Goal: Contribute content: Add original content to the website for others to see

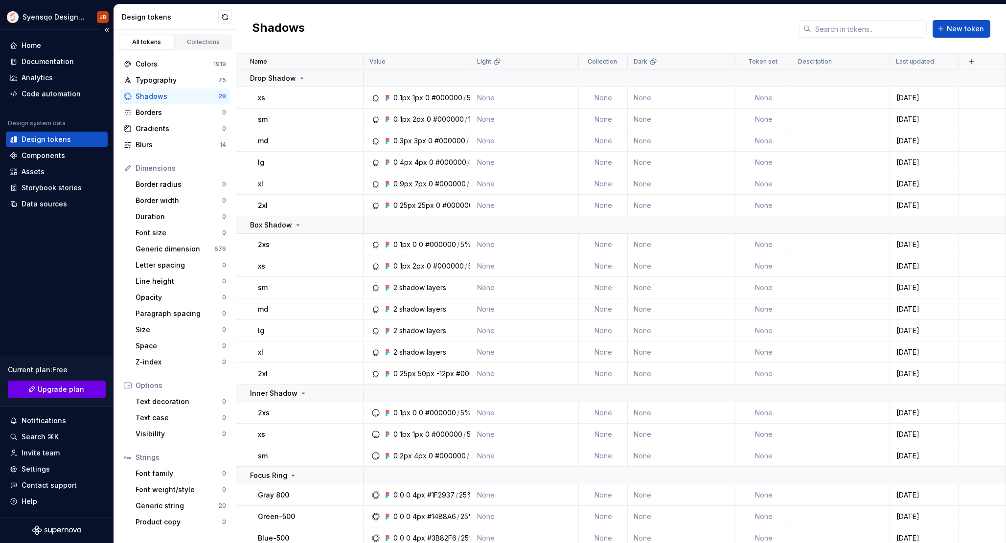
click at [66, 391] on span "Upgrade plan" at bounding box center [61, 389] width 46 height 10
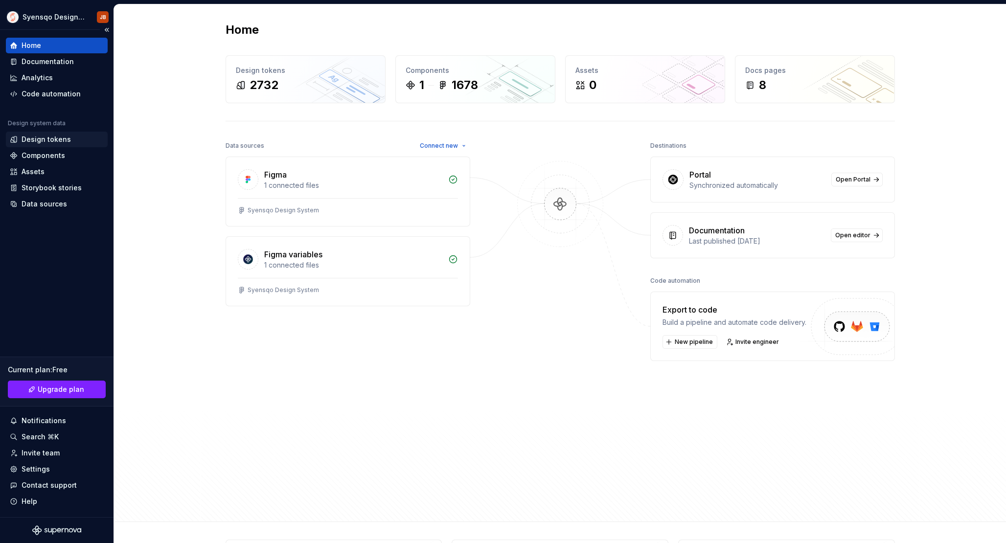
click at [54, 141] on div "Design tokens" at bounding box center [46, 140] width 49 height 10
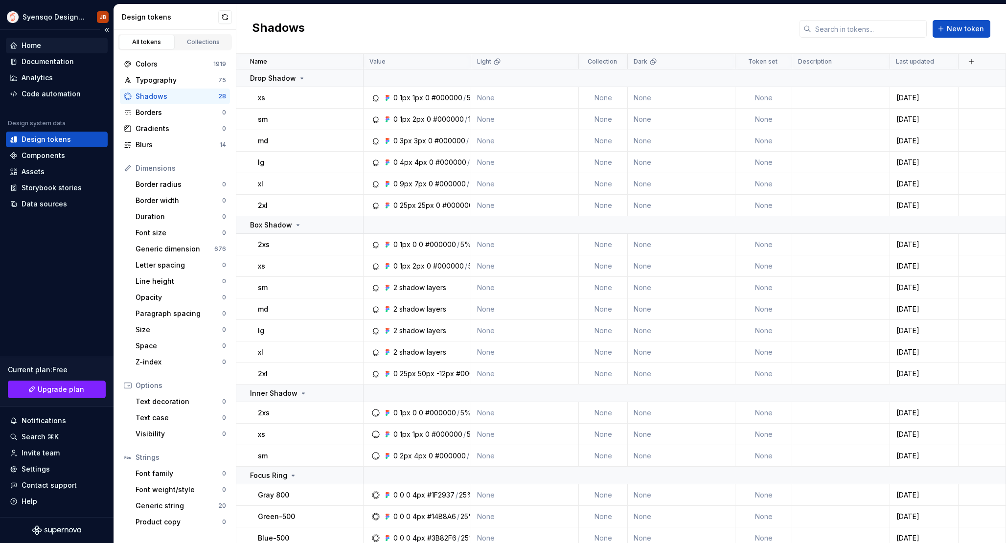
click at [53, 47] on div "Home" at bounding box center [57, 46] width 94 height 10
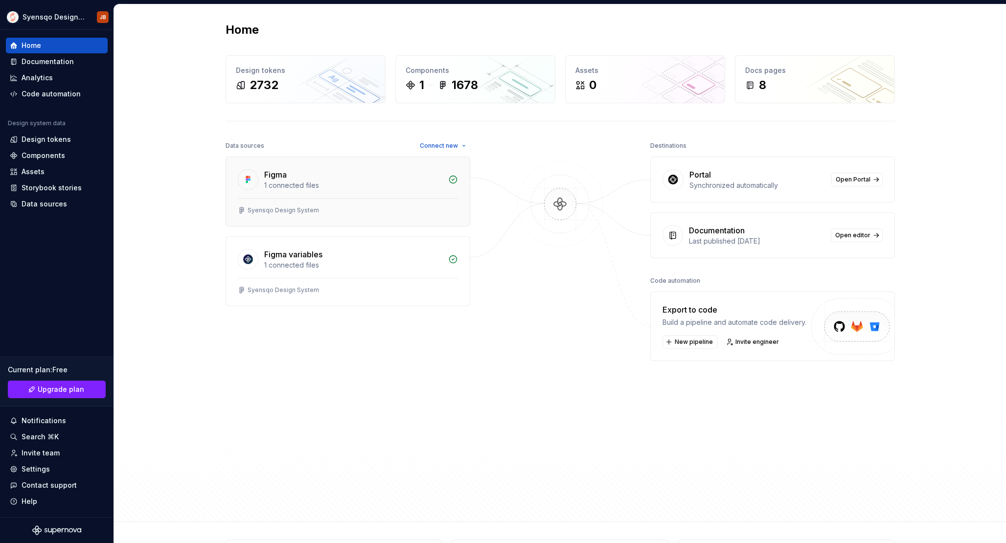
click at [291, 187] on div "1 connected files" at bounding box center [353, 186] width 178 height 10
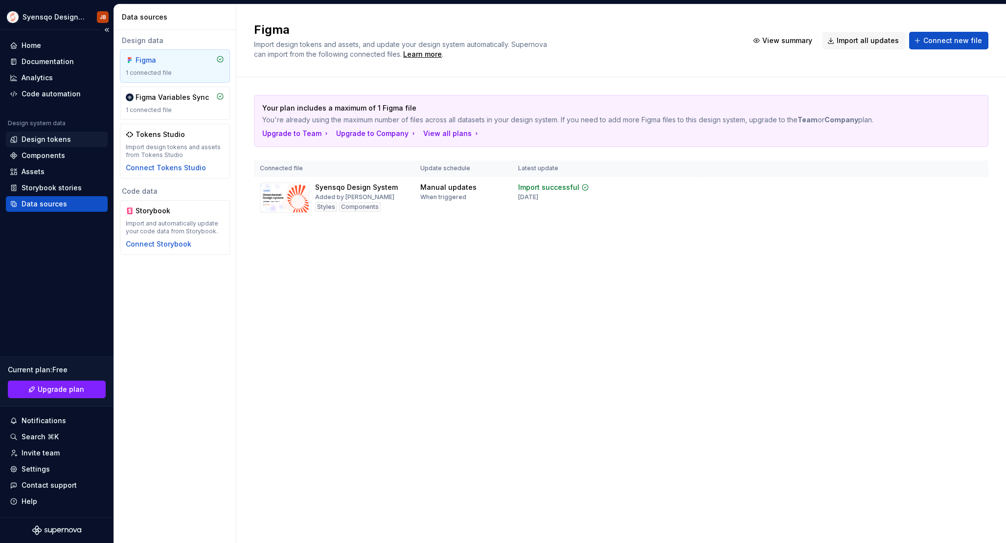
click at [61, 137] on div "Design tokens" at bounding box center [46, 140] width 49 height 10
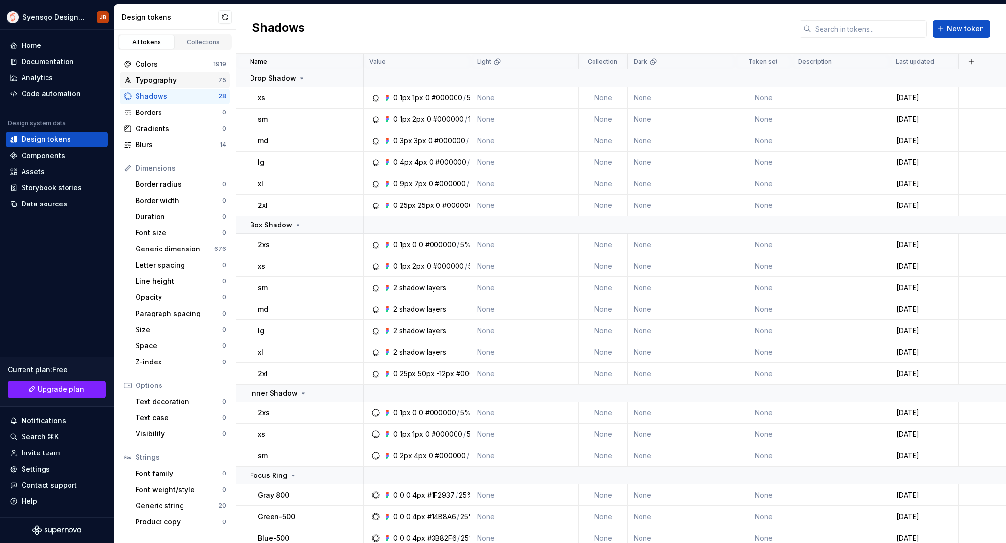
click at [177, 85] on div "Typography 75" at bounding box center [175, 80] width 110 height 16
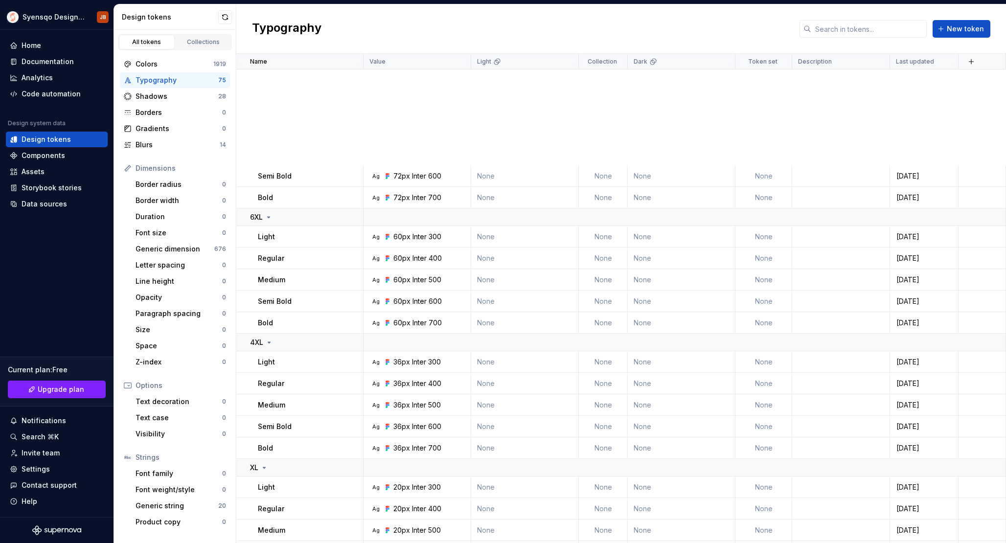
scroll to position [759, 0]
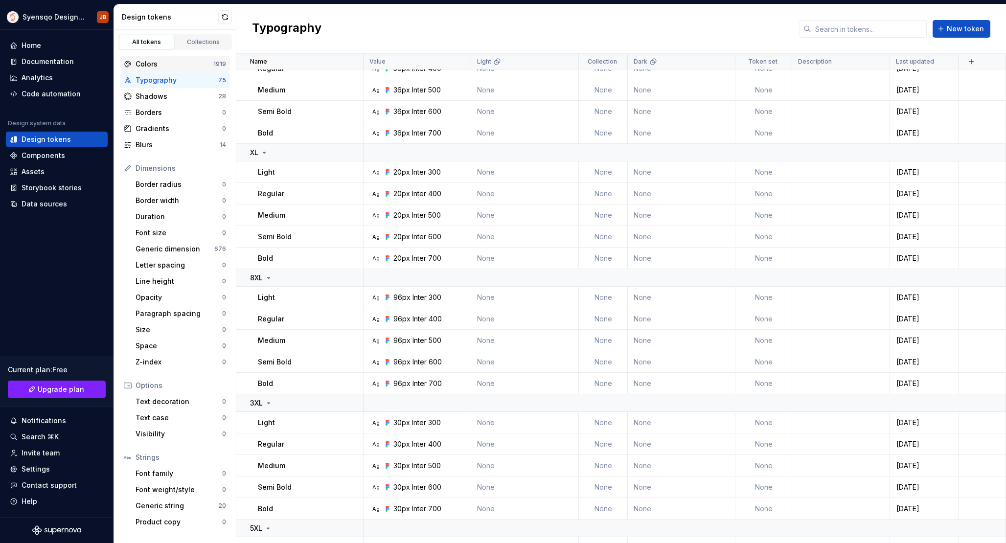
click at [165, 62] on div "Colors" at bounding box center [174, 64] width 78 height 10
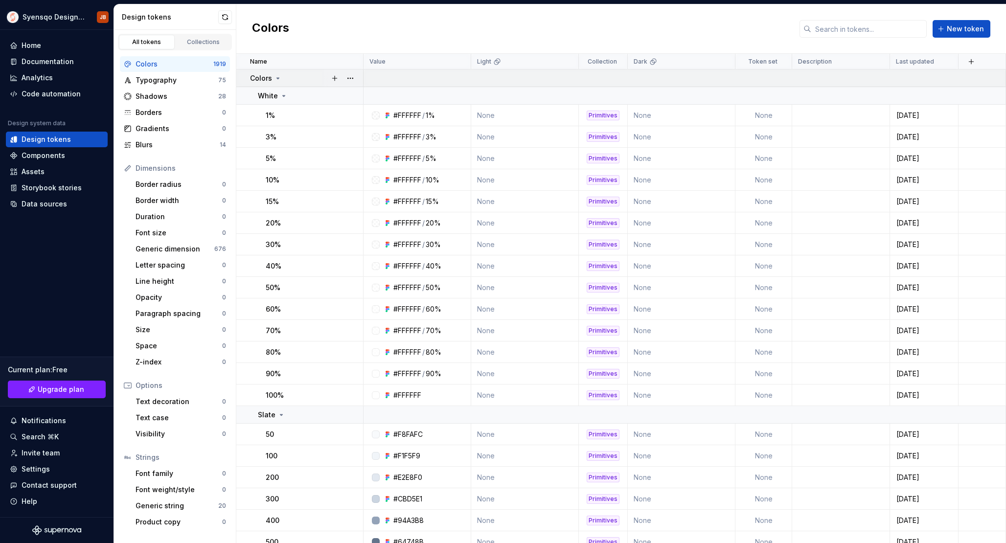
click at [276, 74] on icon at bounding box center [278, 78] width 8 height 8
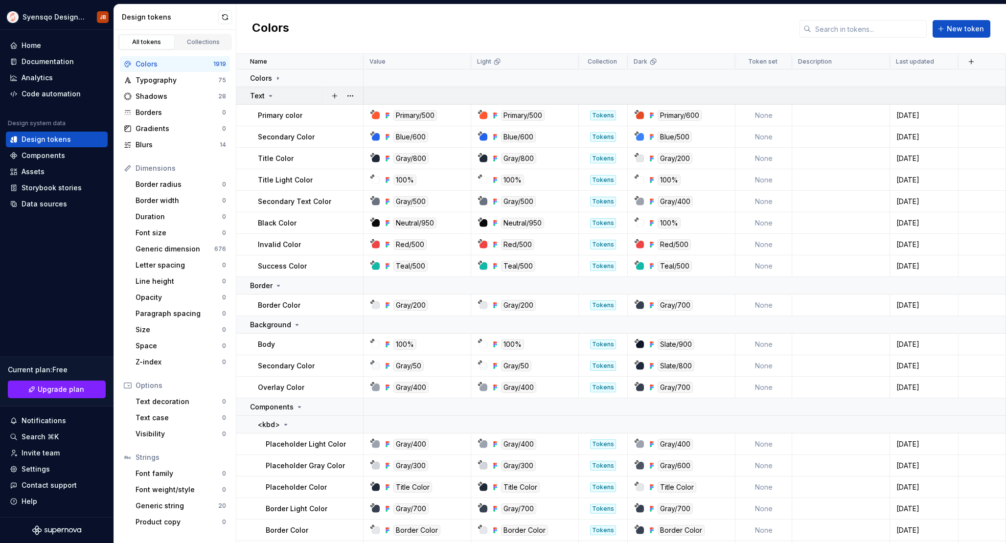
click at [267, 89] on td "Text" at bounding box center [299, 96] width 127 height 18
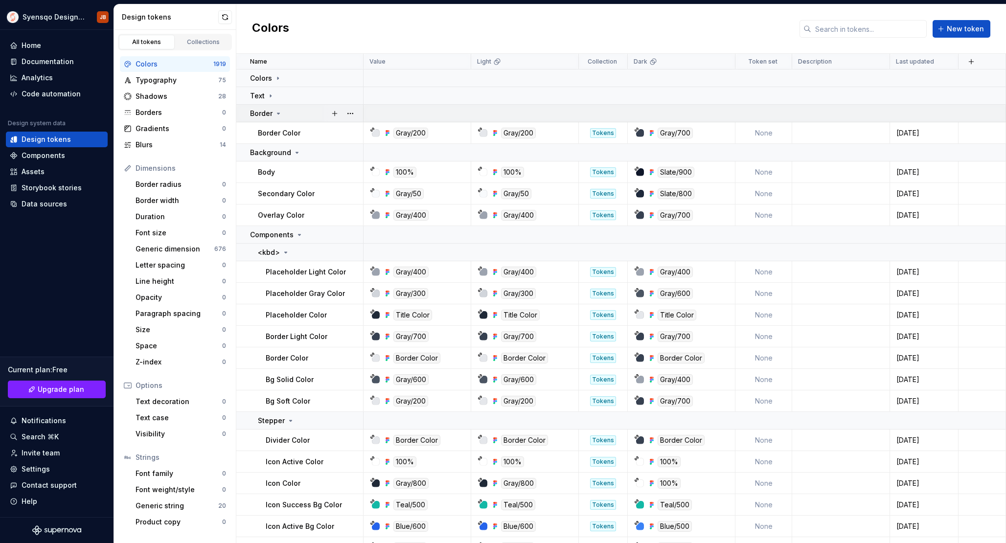
click at [271, 111] on p "Border" at bounding box center [261, 114] width 23 height 10
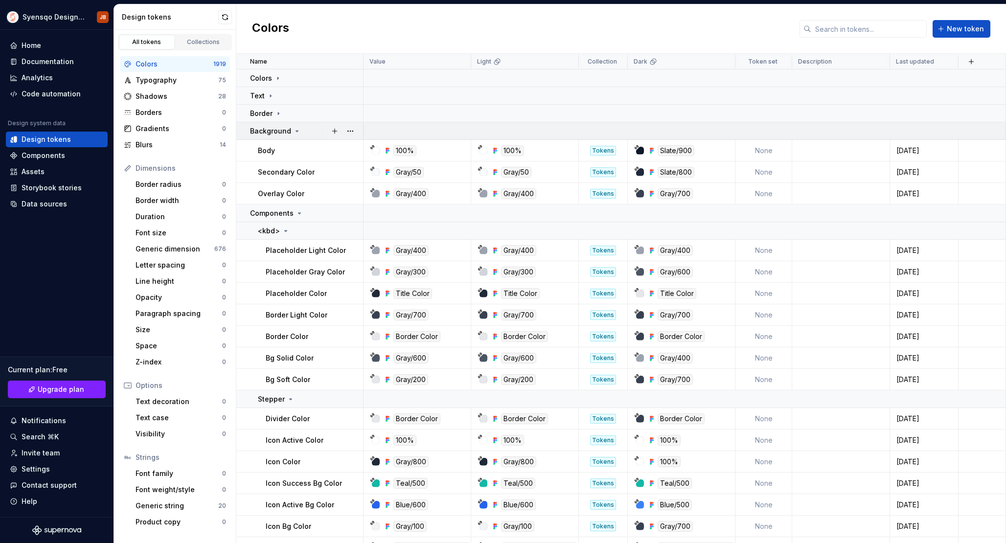
click at [274, 132] on p "Background" at bounding box center [270, 131] width 41 height 10
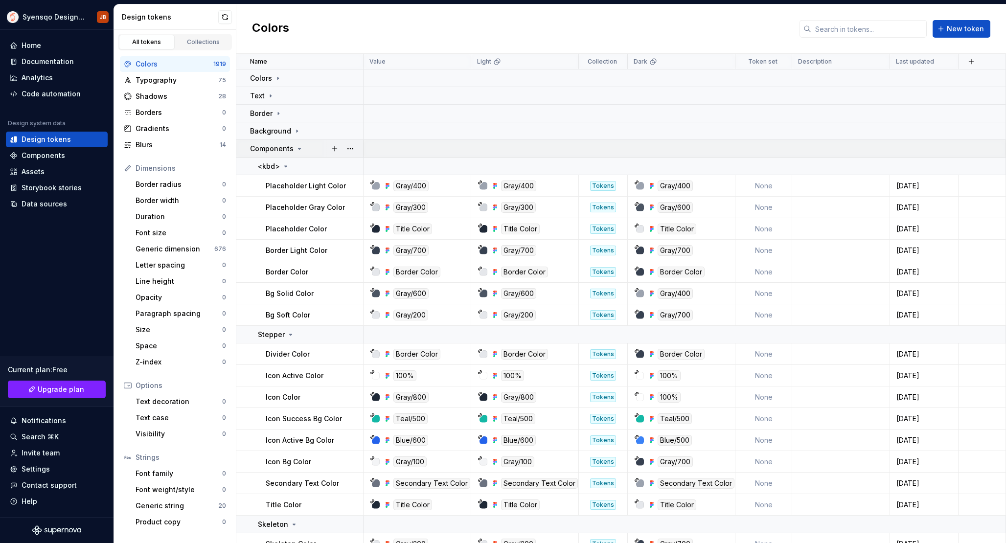
click at [289, 151] on p "Components" at bounding box center [272, 149] width 44 height 10
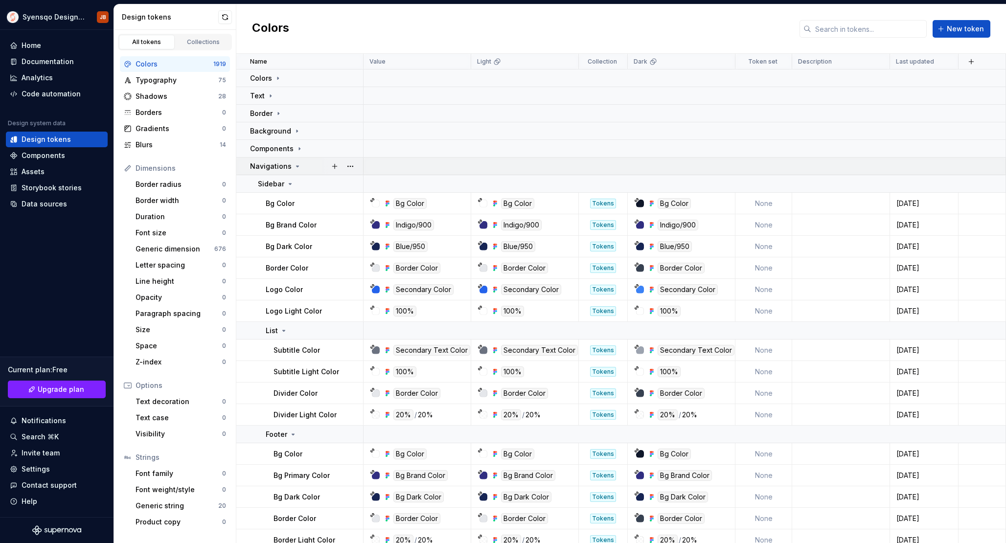
click at [283, 167] on p "Navigations" at bounding box center [271, 166] width 42 height 10
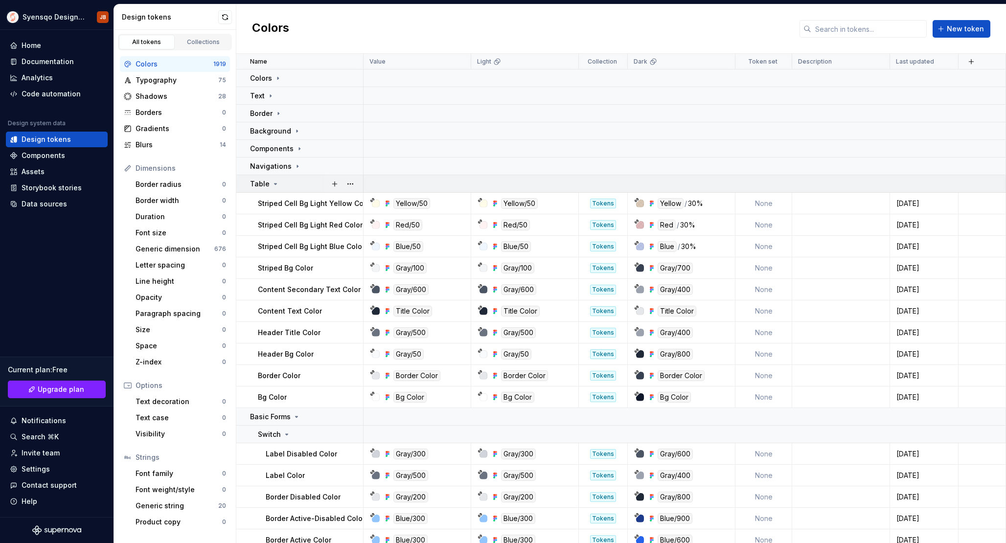
click at [279, 190] on td "Table" at bounding box center [299, 184] width 127 height 18
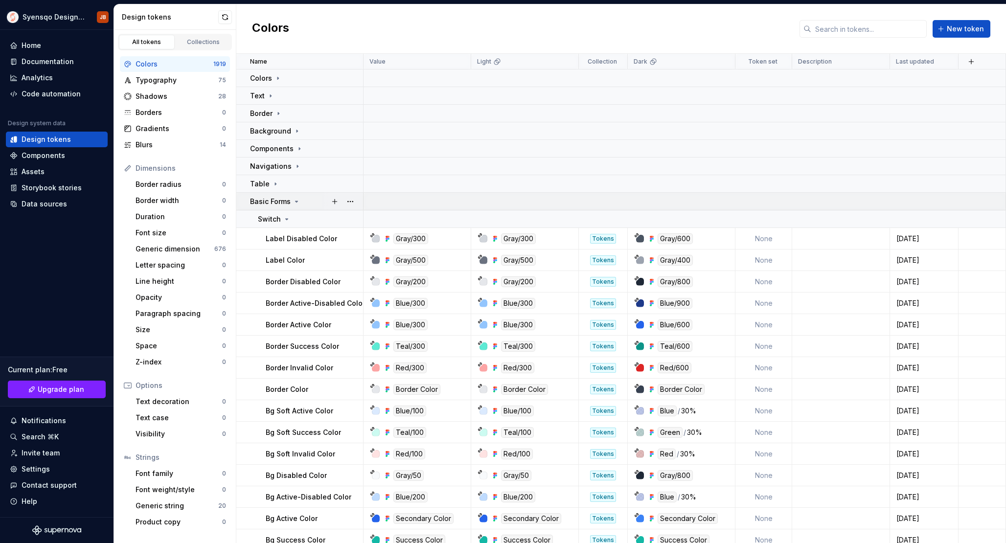
click at [282, 204] on p "Basic Forms" at bounding box center [270, 202] width 41 height 10
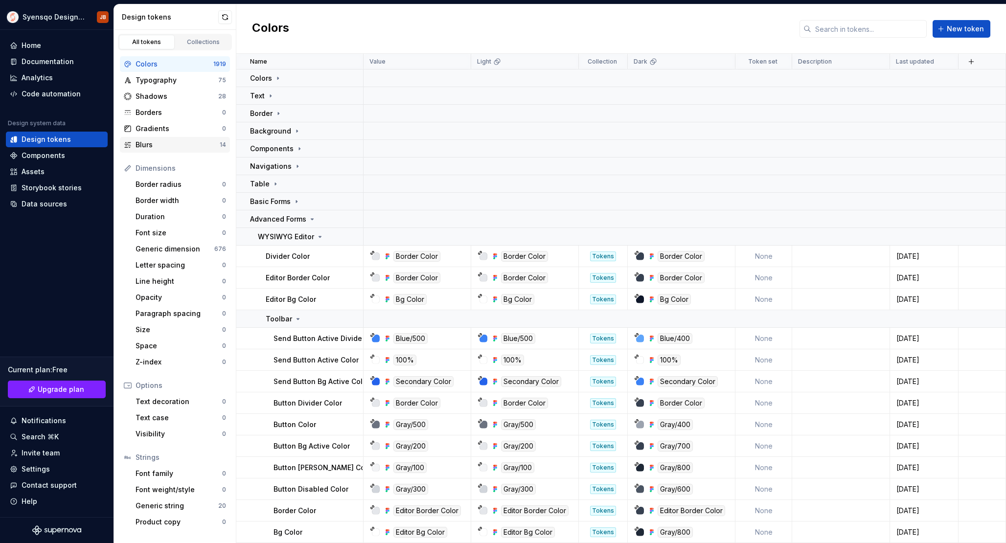
click at [177, 143] on div "Blurs" at bounding box center [177, 145] width 84 height 10
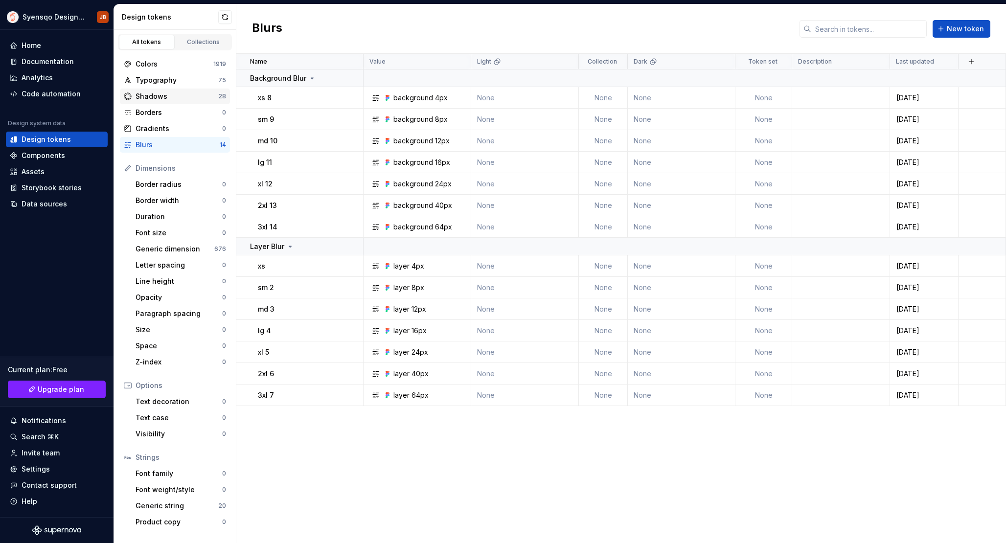
click at [222, 90] on div "Shadows 28" at bounding box center [175, 97] width 110 height 16
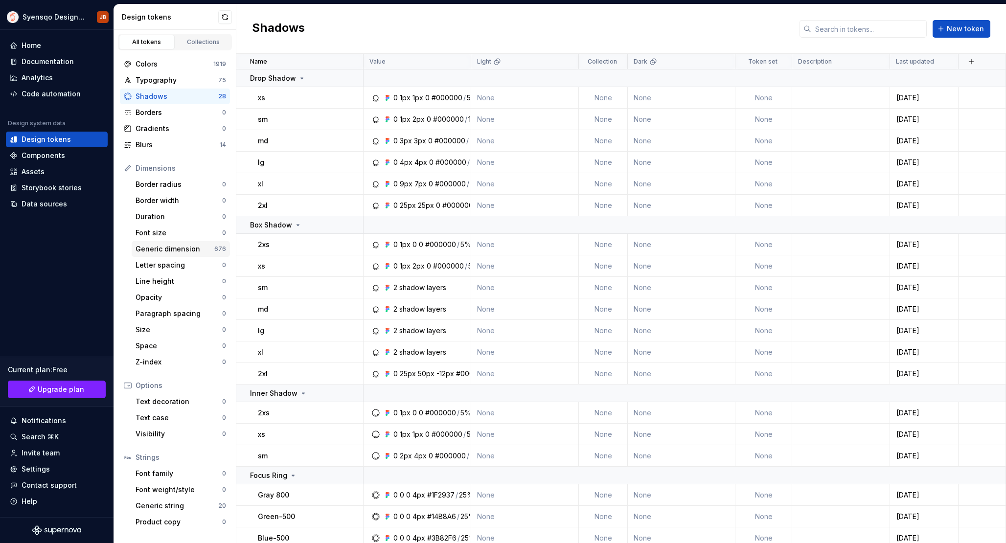
click at [217, 248] on div "676" at bounding box center [220, 249] width 12 height 8
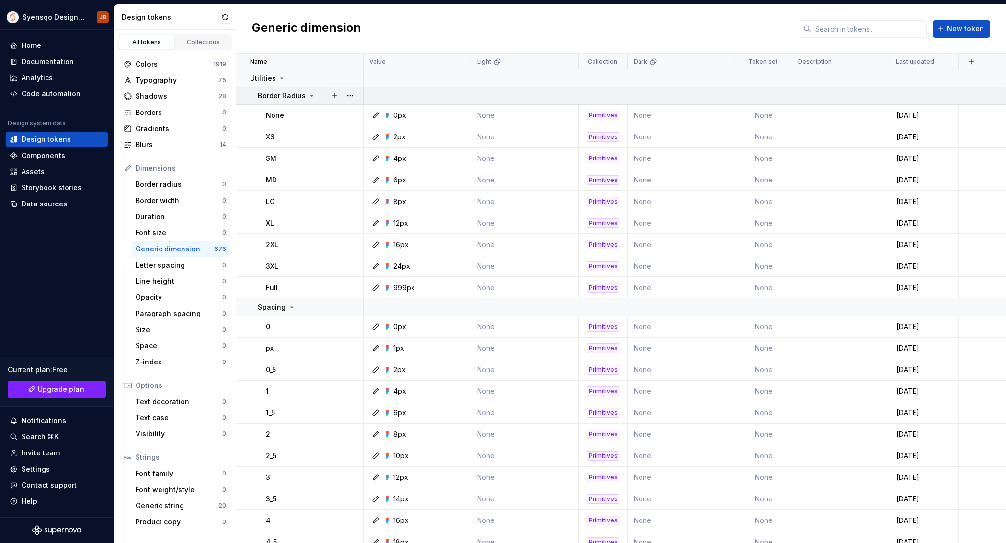
click at [299, 99] on p "Border Radius" at bounding box center [282, 96] width 48 height 10
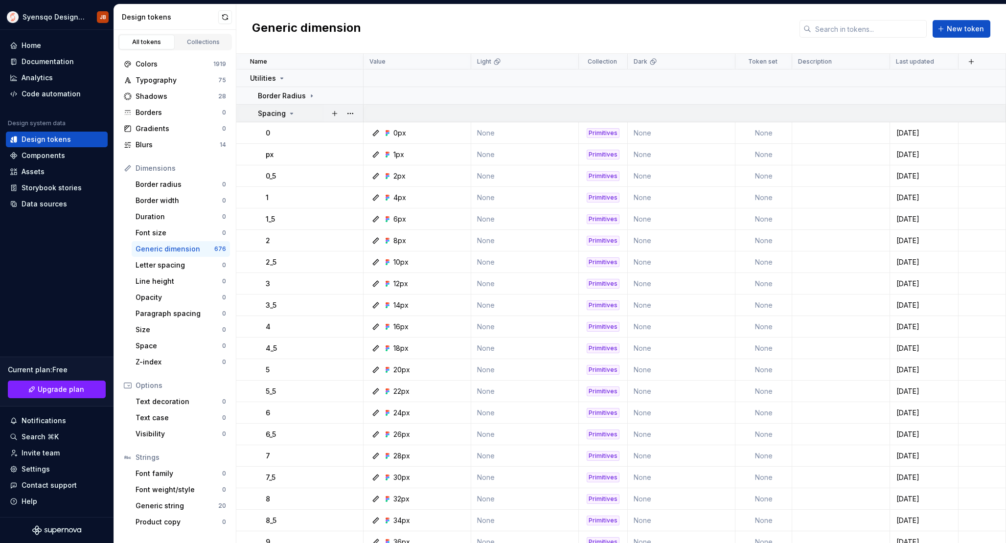
click at [295, 116] on div "Spacing" at bounding box center [310, 114] width 105 height 10
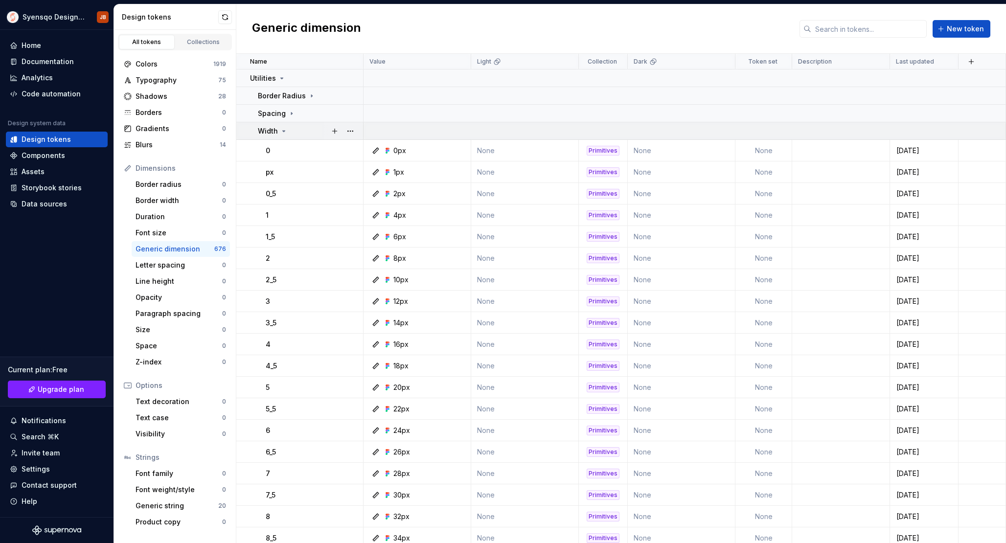
click at [290, 134] on div "Width" at bounding box center [310, 131] width 105 height 10
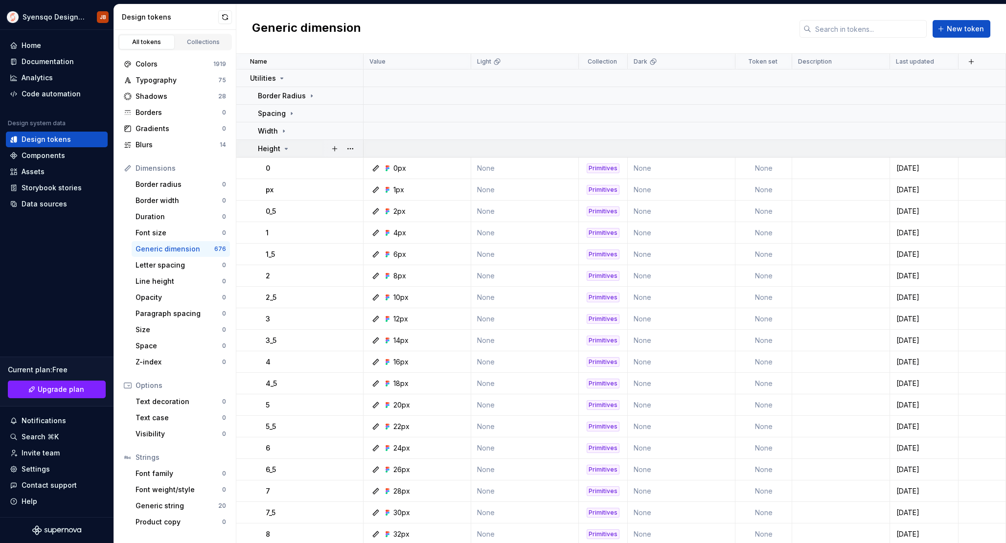
click at [296, 145] on div "Height" at bounding box center [310, 149] width 105 height 10
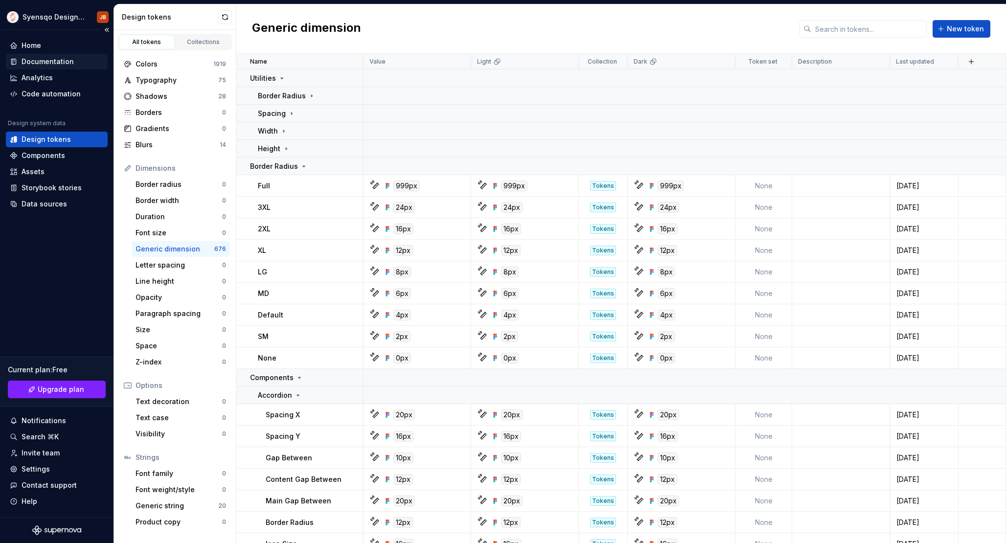
click at [41, 60] on div "Documentation" at bounding box center [48, 62] width 52 height 10
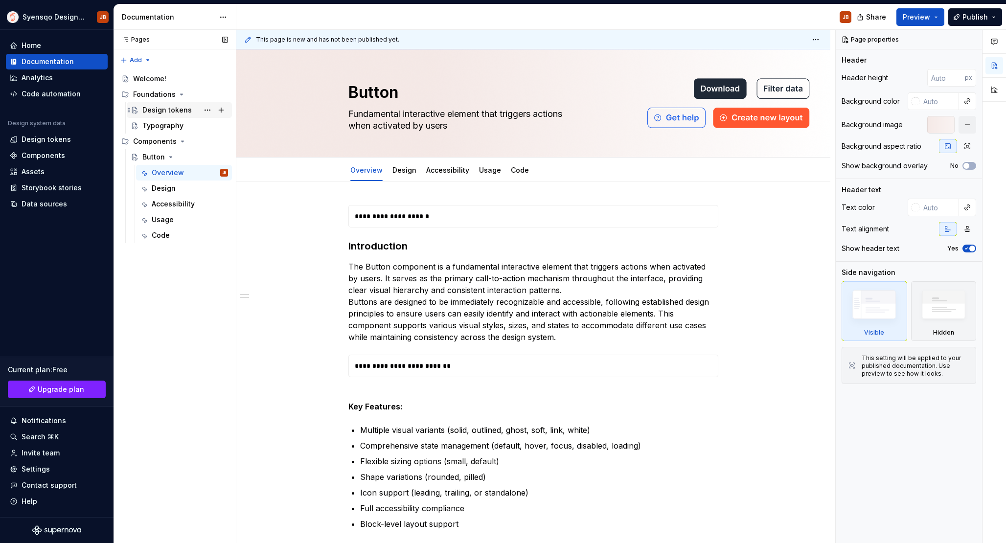
click at [143, 112] on div "Design tokens" at bounding box center [166, 110] width 49 height 10
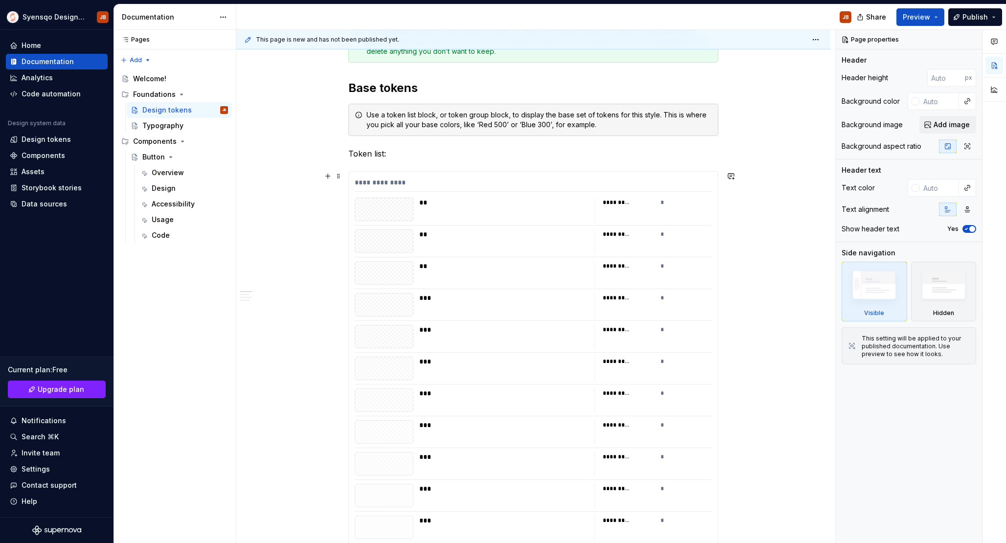
scroll to position [81, 0]
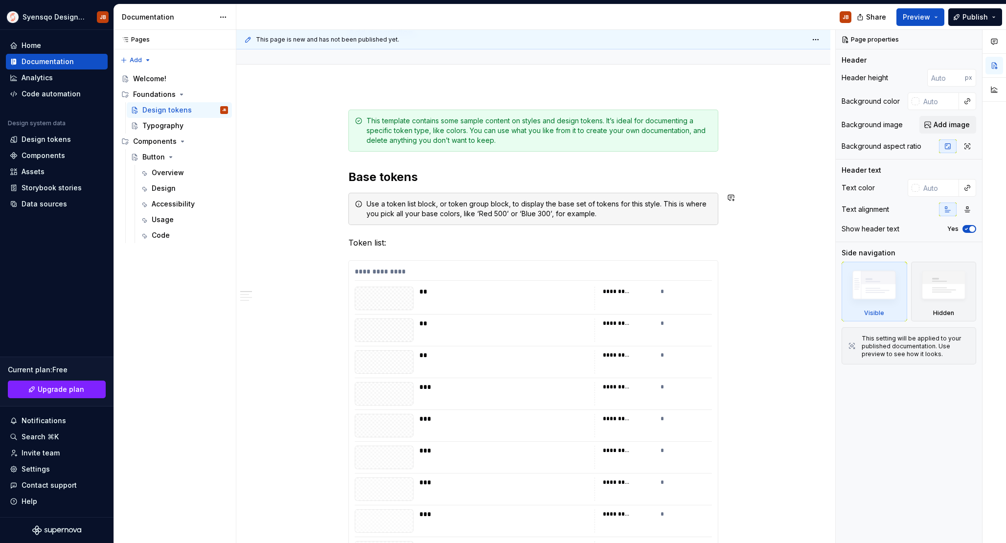
type textarea "*"
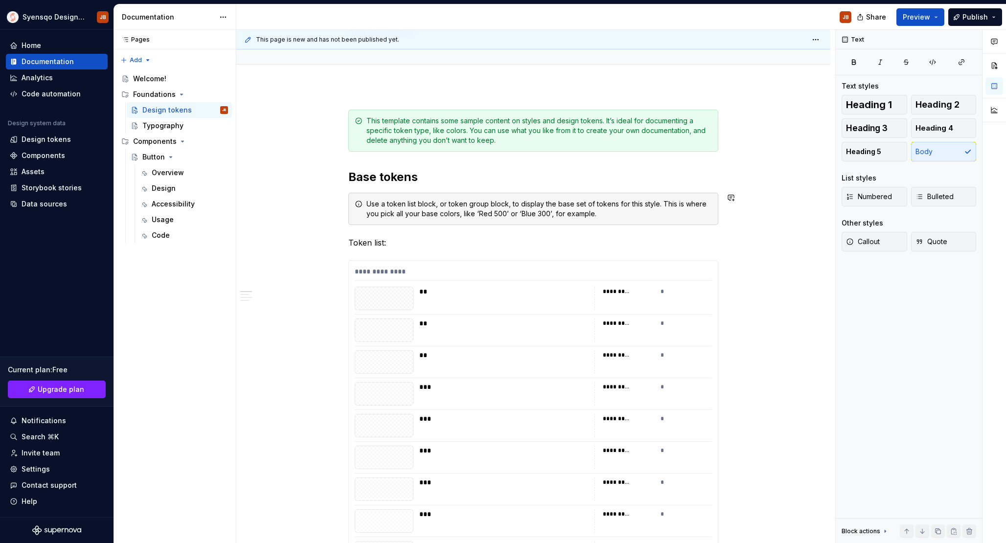
click at [400, 240] on p "Token list:" at bounding box center [533, 243] width 370 height 12
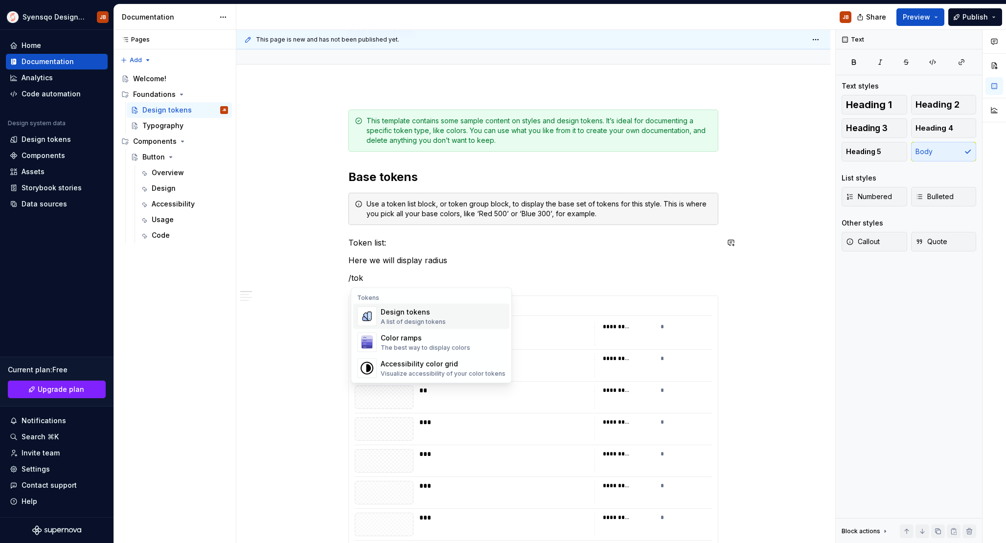
click at [395, 304] on span "Design tokens A list of design tokens" at bounding box center [431, 316] width 156 height 25
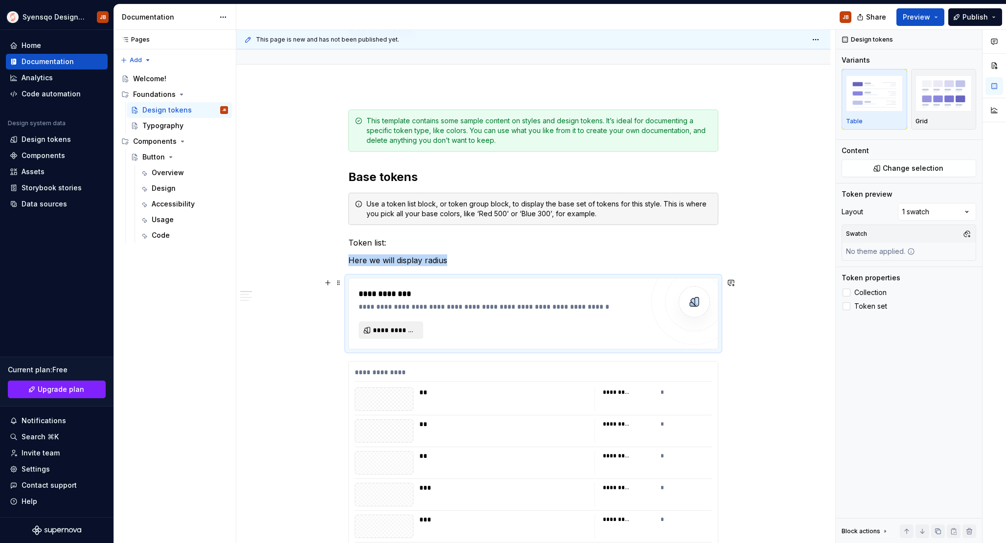
click at [407, 325] on span "**********" at bounding box center [395, 330] width 44 height 10
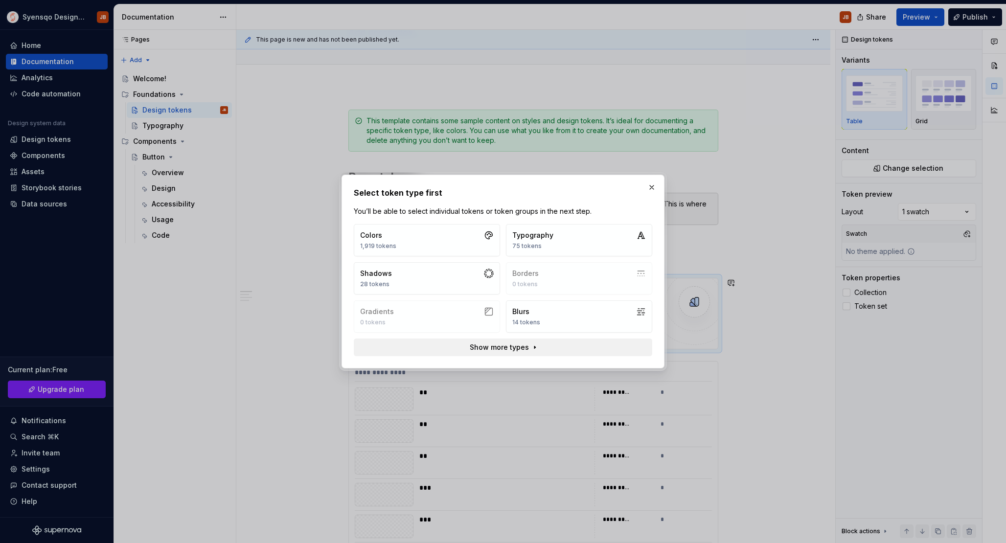
click at [518, 351] on span "Show more types" at bounding box center [499, 347] width 59 height 10
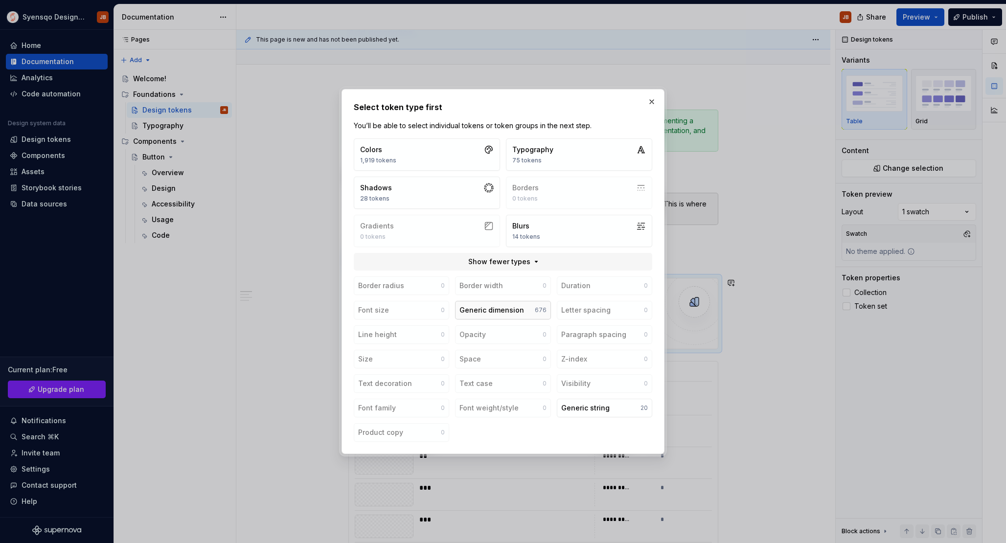
click at [492, 315] on div "Generic dimension" at bounding box center [491, 310] width 65 height 10
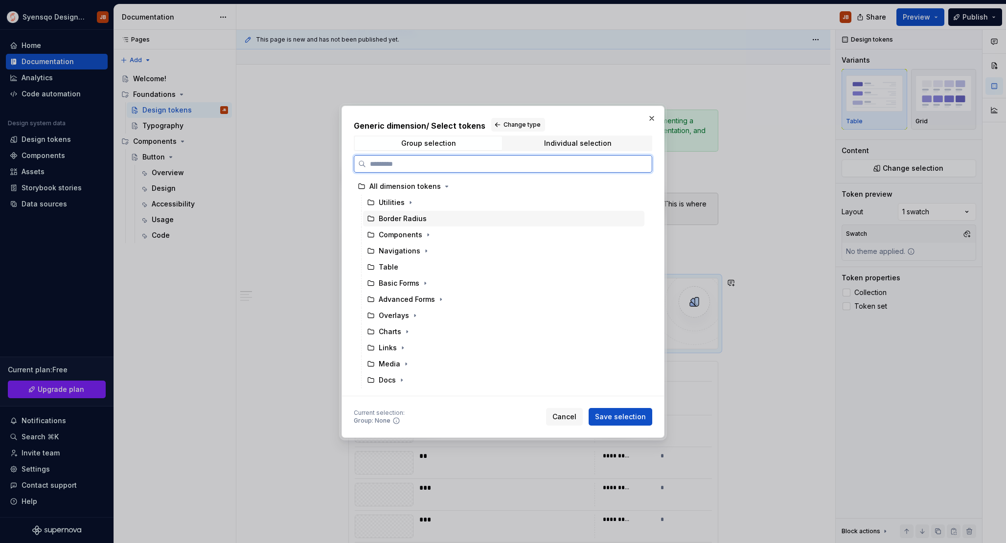
click at [413, 224] on div "Border Radius" at bounding box center [503, 219] width 281 height 16
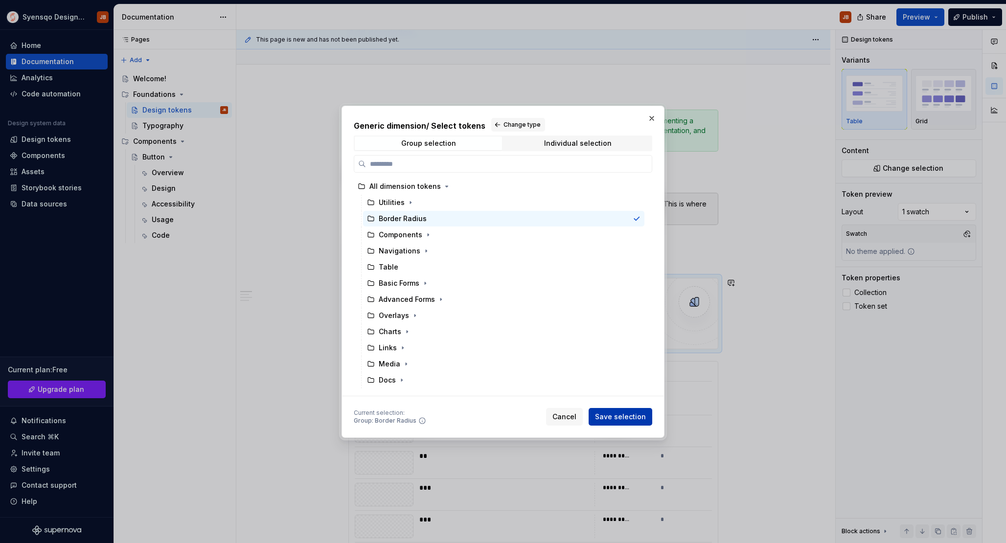
click at [624, 422] on button "Save selection" at bounding box center [620, 417] width 64 height 18
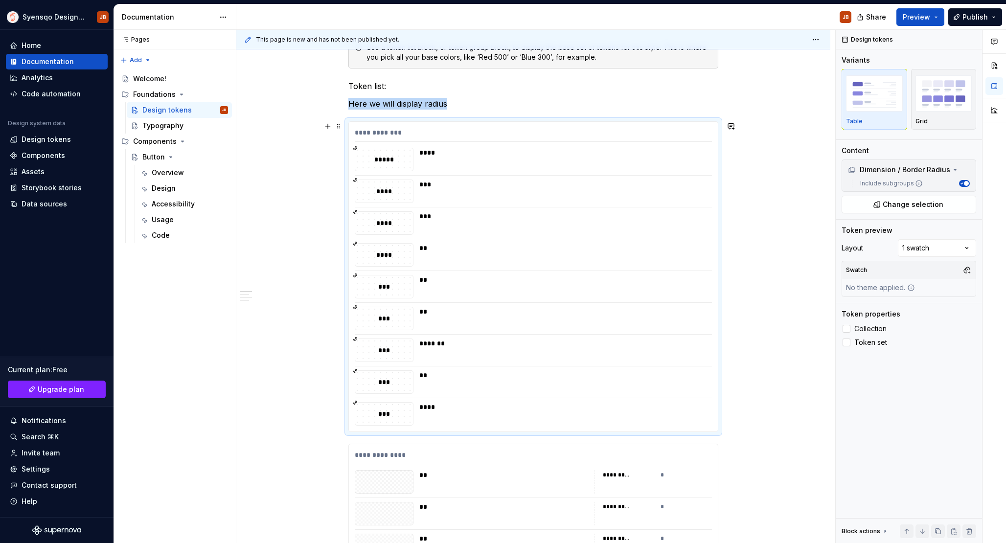
scroll to position [216, 0]
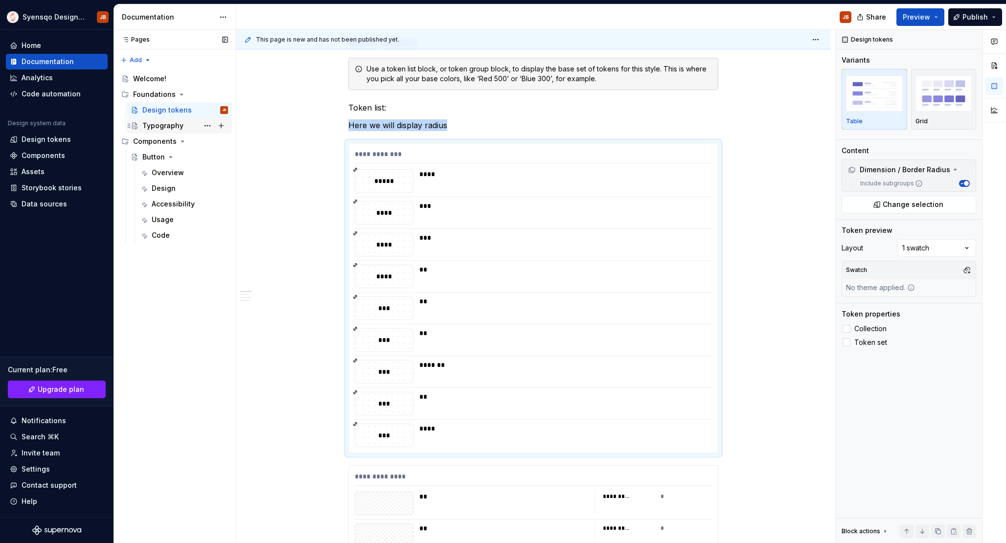
click at [159, 123] on div "Typography" at bounding box center [162, 126] width 41 height 10
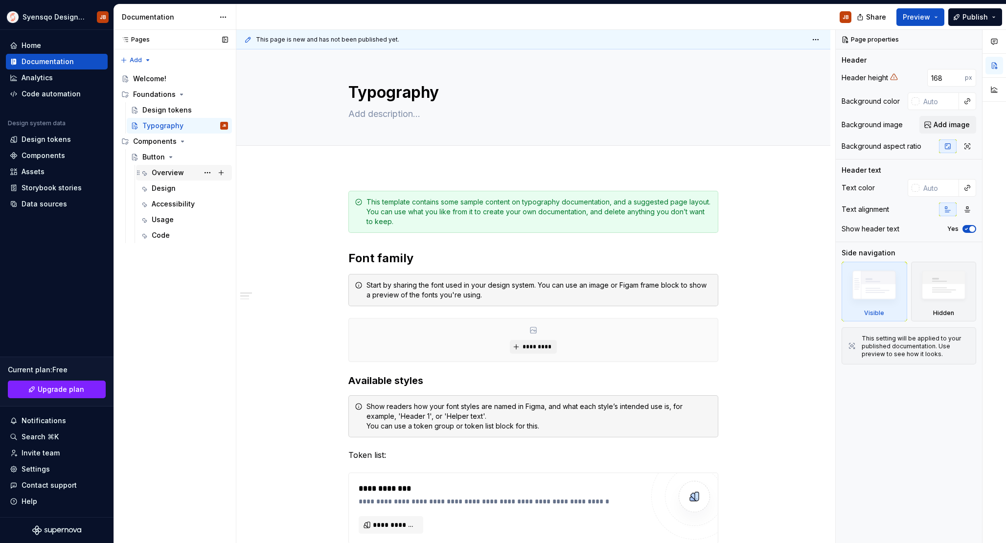
click at [160, 175] on div "Overview" at bounding box center [168, 173] width 32 height 10
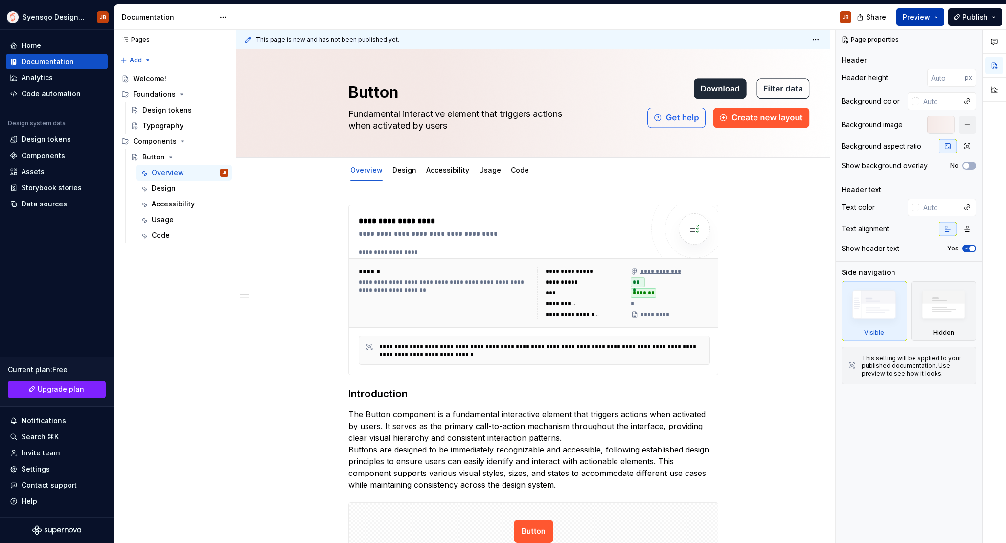
click at [925, 20] on span "Preview" at bounding box center [916, 17] width 27 height 10
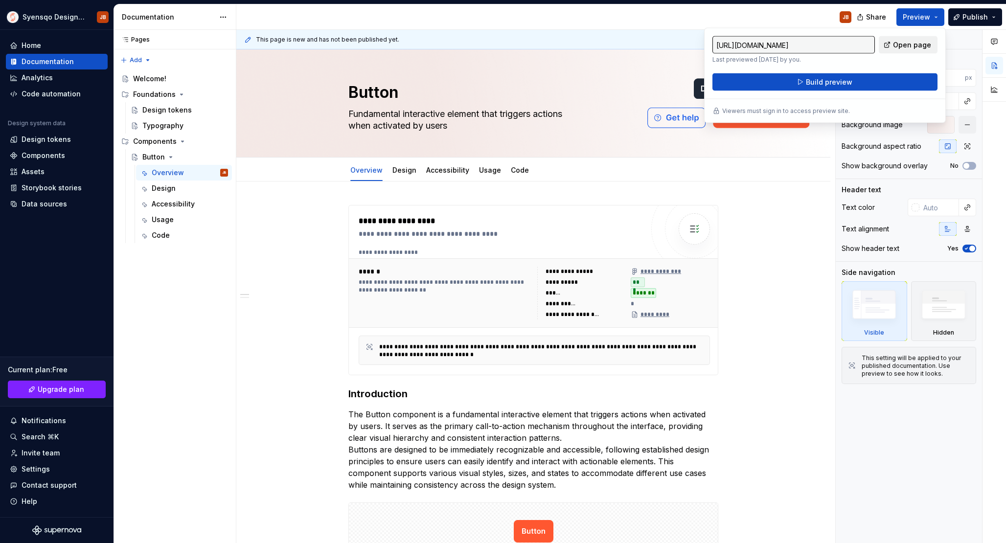
click at [888, 48] on link "Open page" at bounding box center [908, 45] width 59 height 18
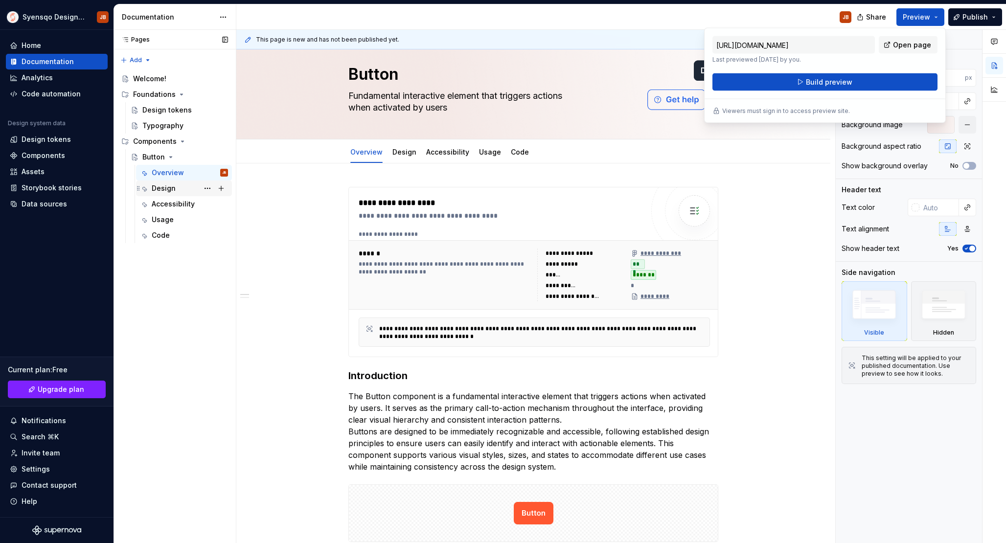
click at [171, 182] on div "Design" at bounding box center [190, 188] width 76 height 14
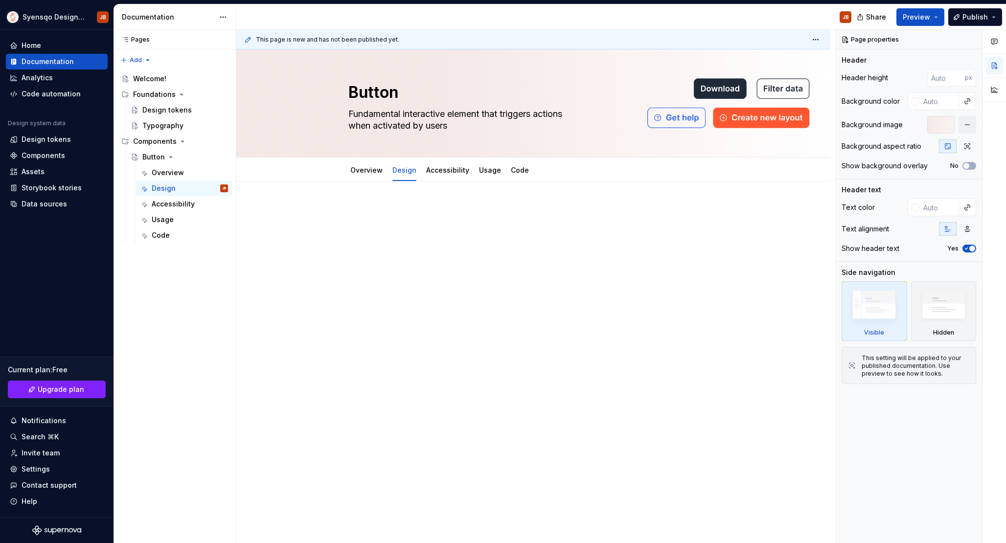
type textarea "*"
click at [403, 248] on div at bounding box center [533, 229] width 370 height 49
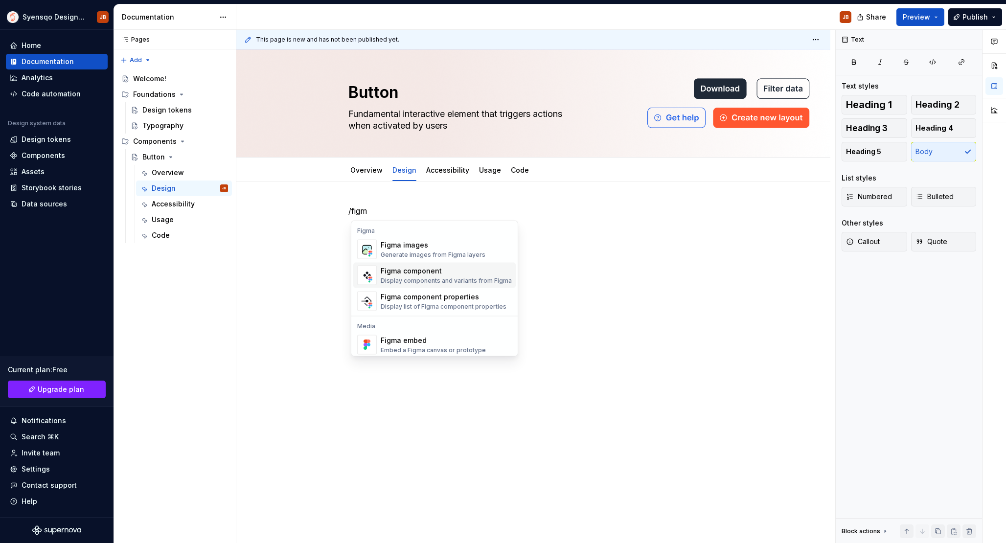
click at [435, 273] on div "Figma component" at bounding box center [446, 271] width 131 height 10
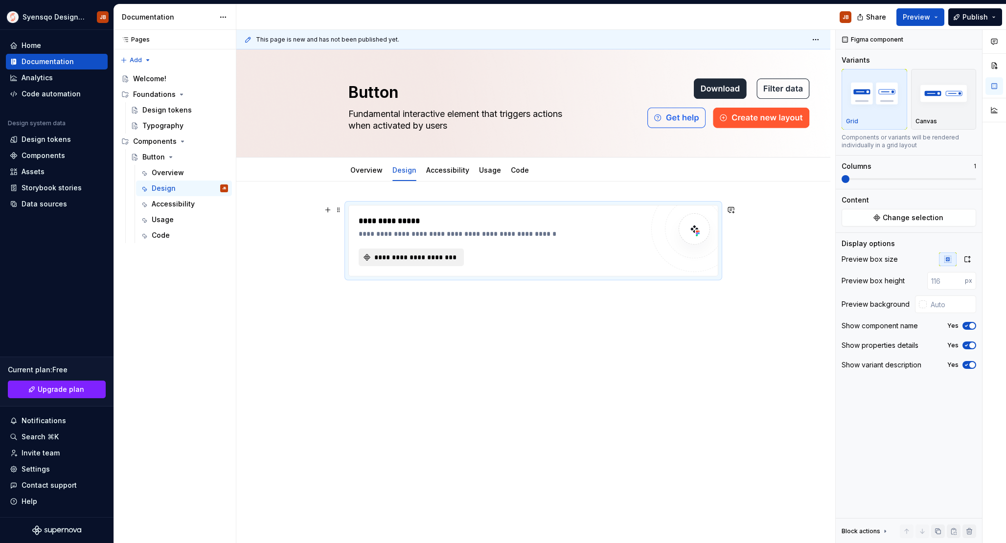
click at [435, 265] on button "**********" at bounding box center [411, 257] width 105 height 18
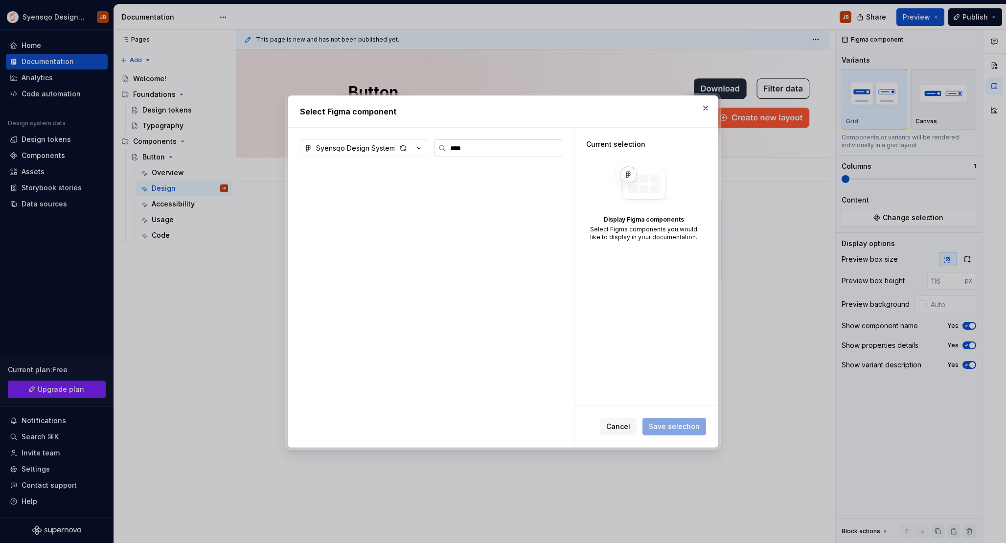
type input "****"
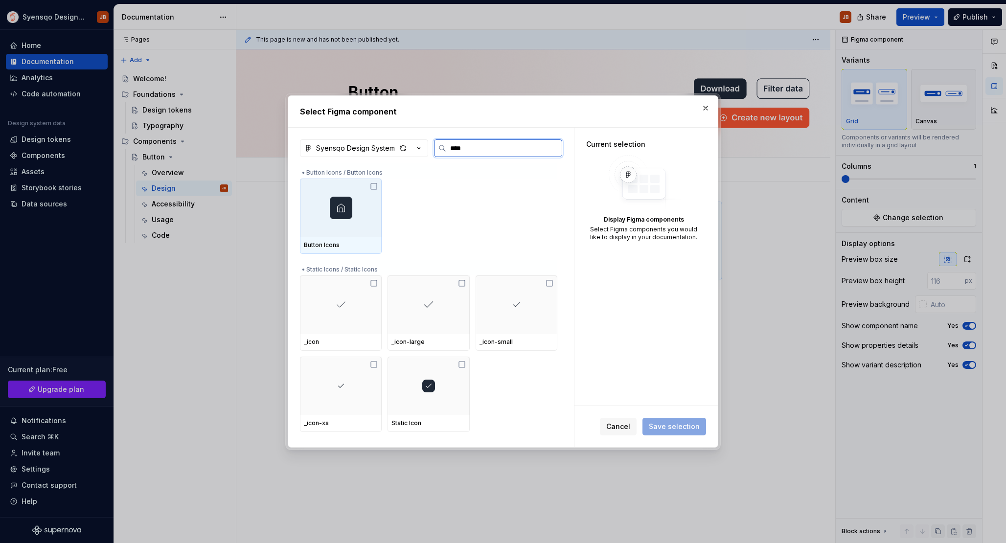
click at [337, 203] on img at bounding box center [341, 208] width 23 height 23
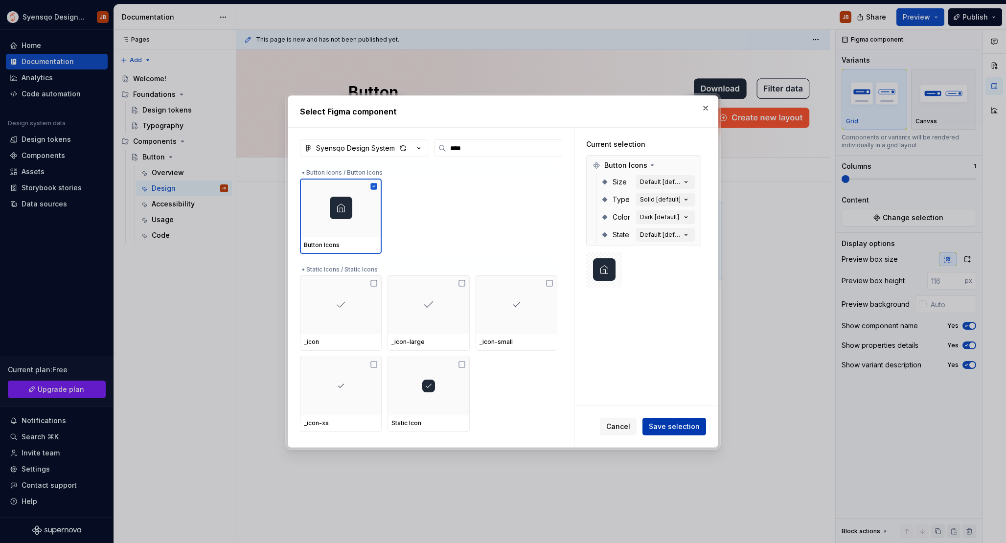
click at [689, 429] on span "Save selection" at bounding box center [674, 427] width 51 height 10
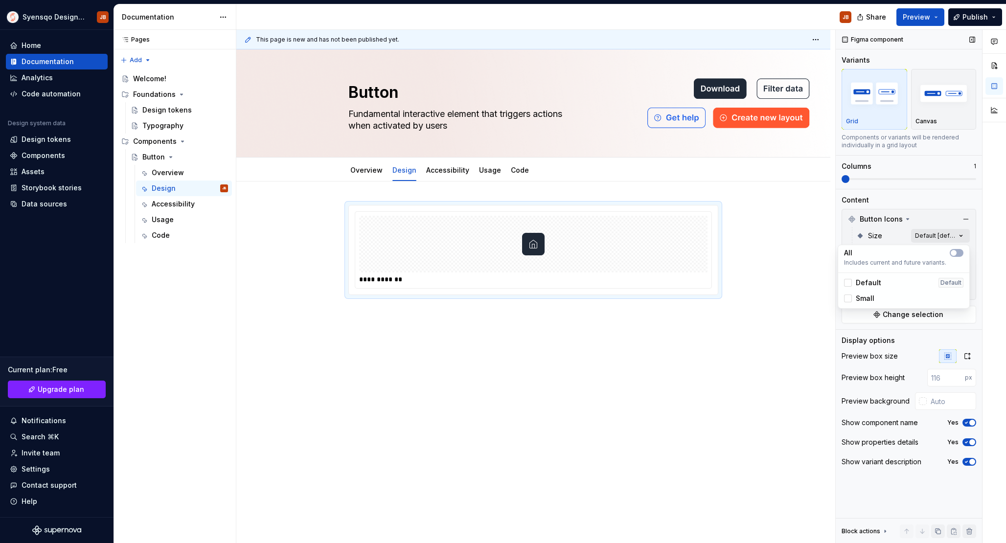
click at [947, 240] on div "Comments Open comments No comments yet Select ‘Comment’ from the block context …" at bounding box center [920, 287] width 170 height 514
click at [947, 233] on div "Comments Open comments No comments yet Select ‘Comment’ from the block context …" at bounding box center [920, 287] width 170 height 514
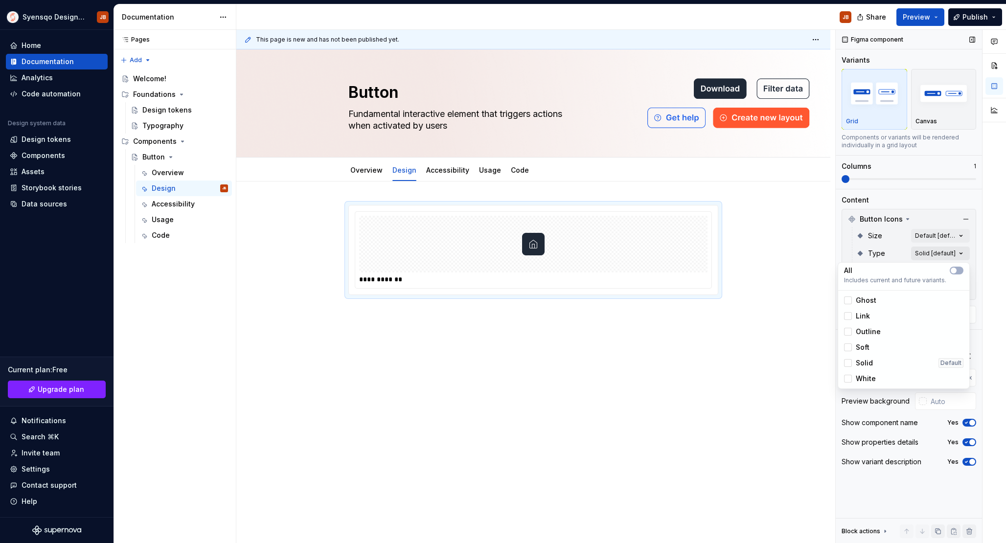
click at [940, 255] on div "Comments Open comments No comments yet Select ‘Comment’ from the block context …" at bounding box center [920, 287] width 170 height 514
click at [926, 263] on div "All Includes current and future variants. Ghost Link Outline Soft Solid Default…" at bounding box center [903, 325] width 132 height 127
click at [609, 347] on html "Syensqo Design system JB Home Documentation Analytics Code automation Design sy…" at bounding box center [503, 271] width 1006 height 543
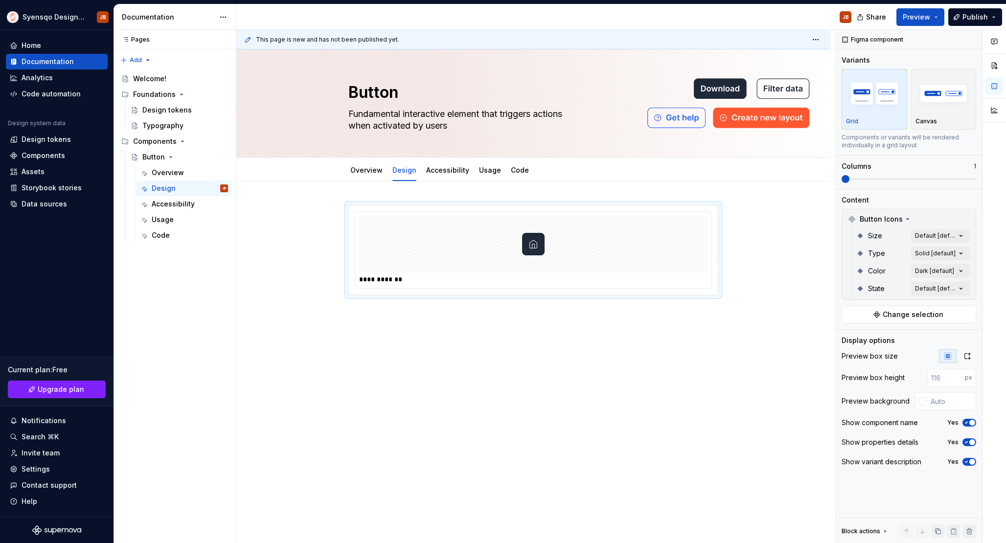
click at [539, 330] on div "**********" at bounding box center [533, 325] width 594 height 288
click at [478, 330] on div "**********" at bounding box center [533, 325] width 594 height 288
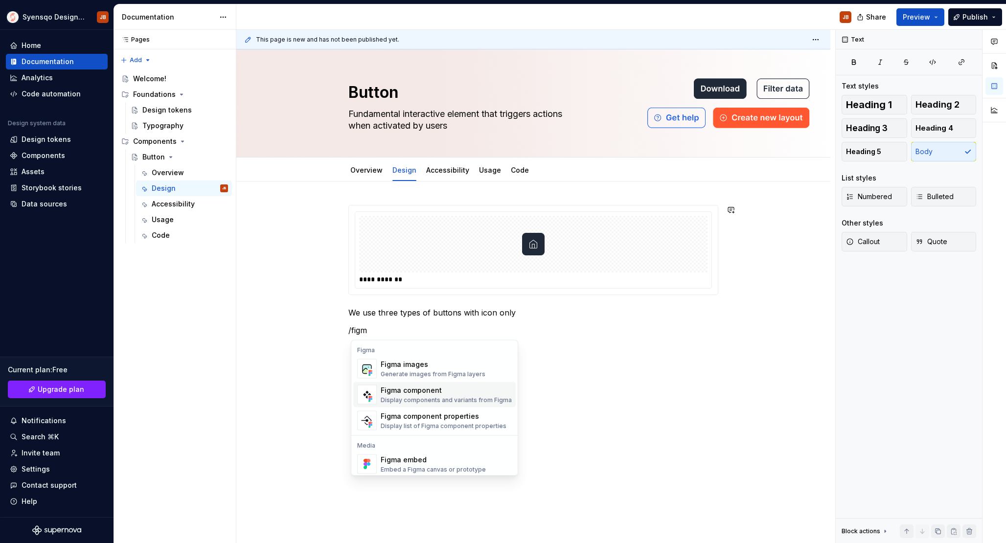
click at [431, 391] on div "Figma component" at bounding box center [446, 390] width 131 height 10
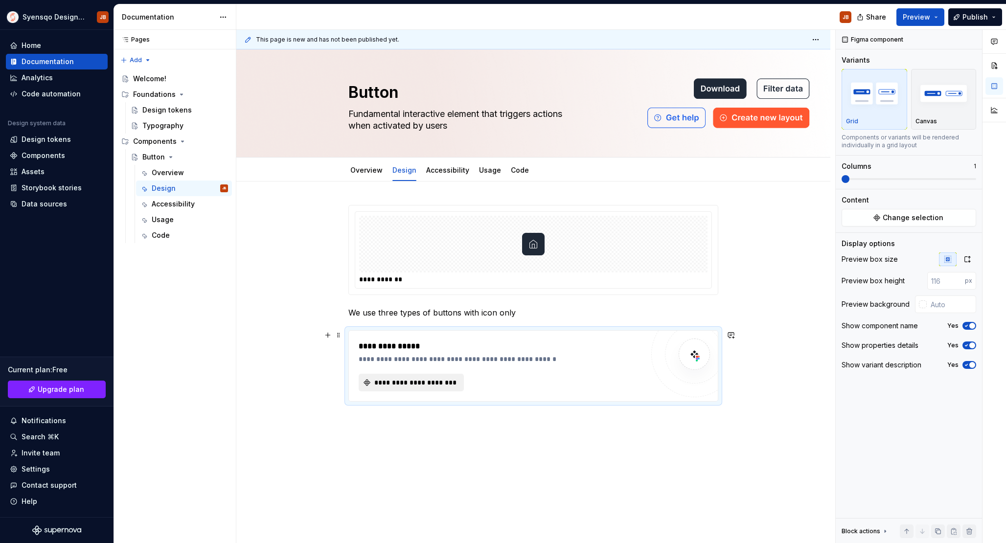
click at [426, 382] on span "**********" at bounding box center [415, 383] width 85 height 10
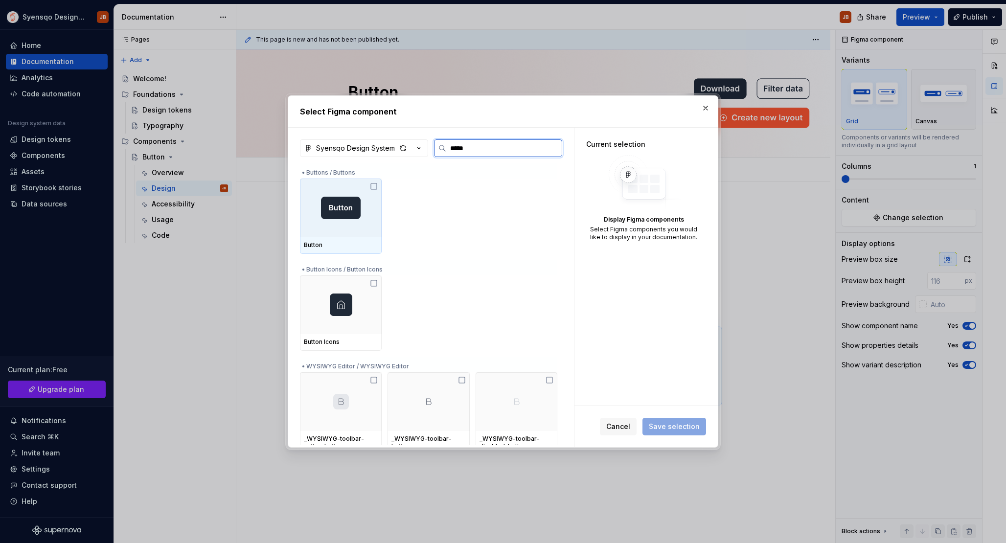
type input "******"
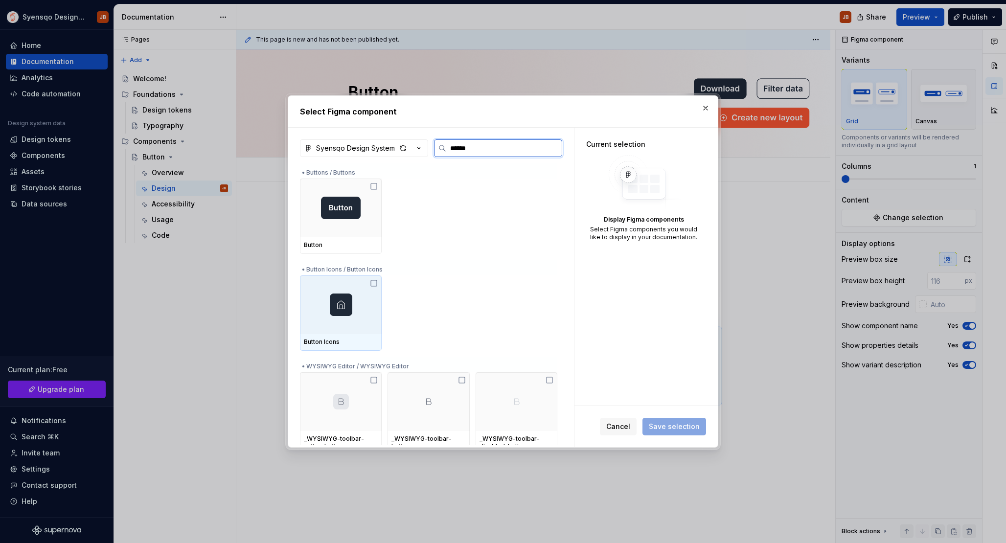
click at [357, 313] on div at bounding box center [341, 304] width 82 height 59
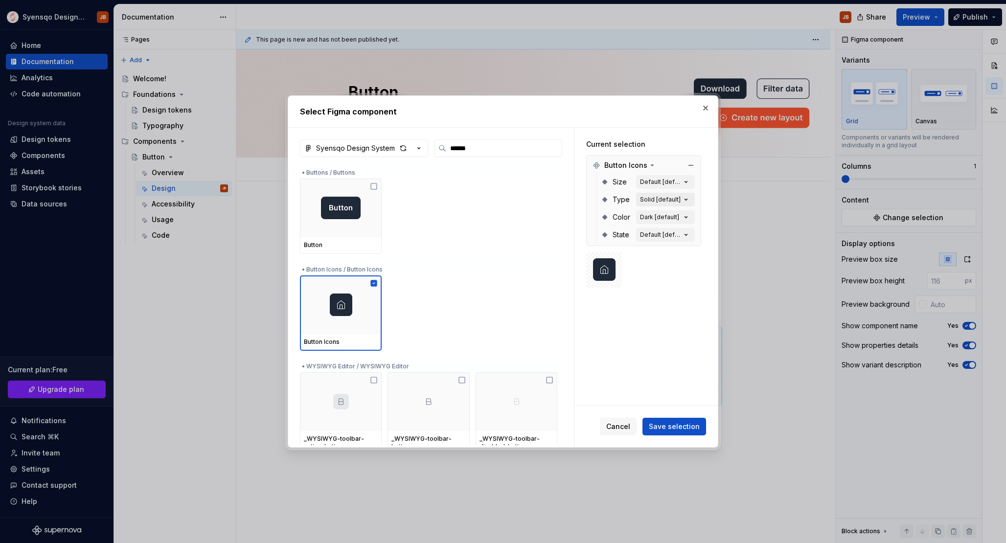
click at [674, 201] on div "Solid [default]" at bounding box center [660, 200] width 41 height 8
click at [667, 198] on div "Solid [default]" at bounding box center [660, 200] width 41 height 8
click at [675, 423] on span "Save selection" at bounding box center [674, 427] width 51 height 10
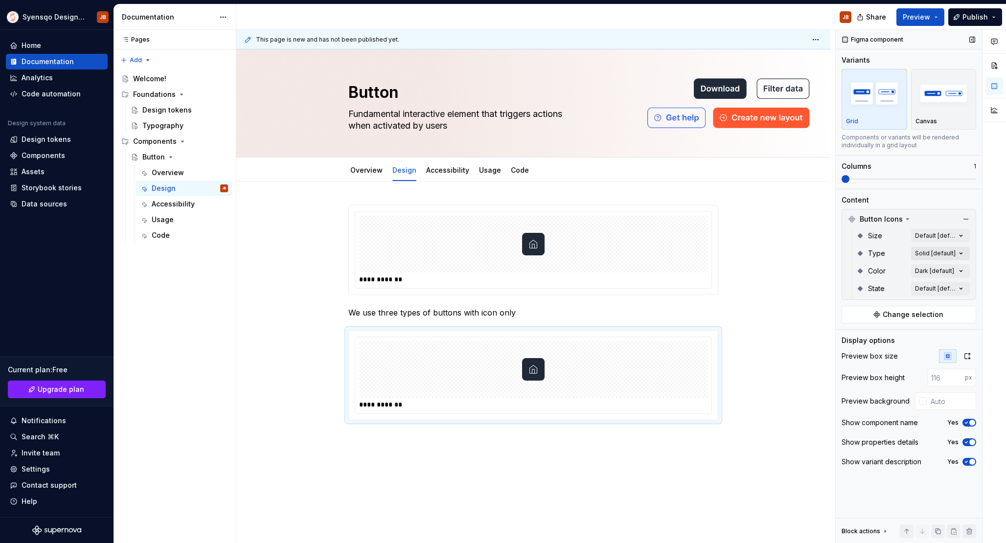
click at [951, 250] on div "Comments Open comments No comments yet Select ‘Comment’ from the block context …" at bounding box center [920, 287] width 170 height 514
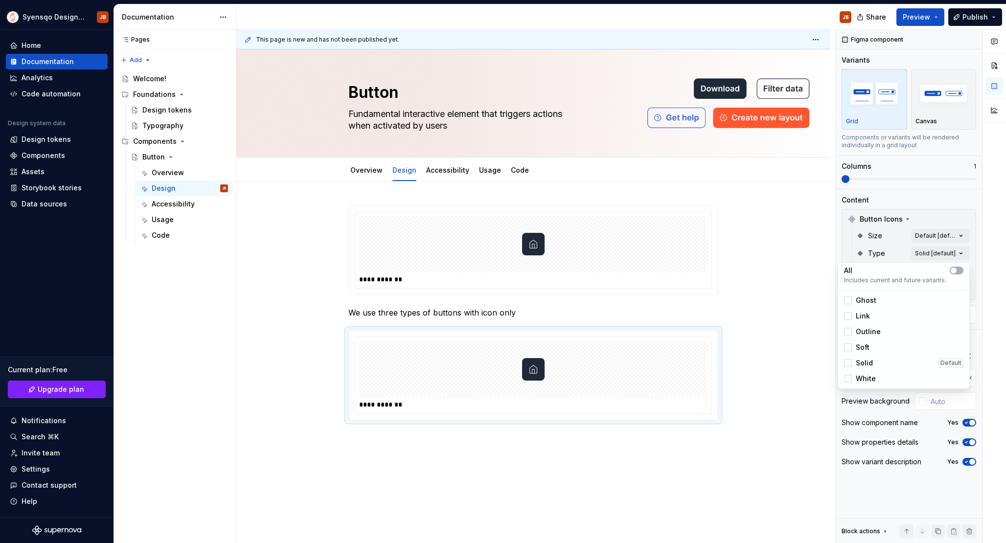
click at [863, 335] on span "Outline" at bounding box center [868, 332] width 25 height 10
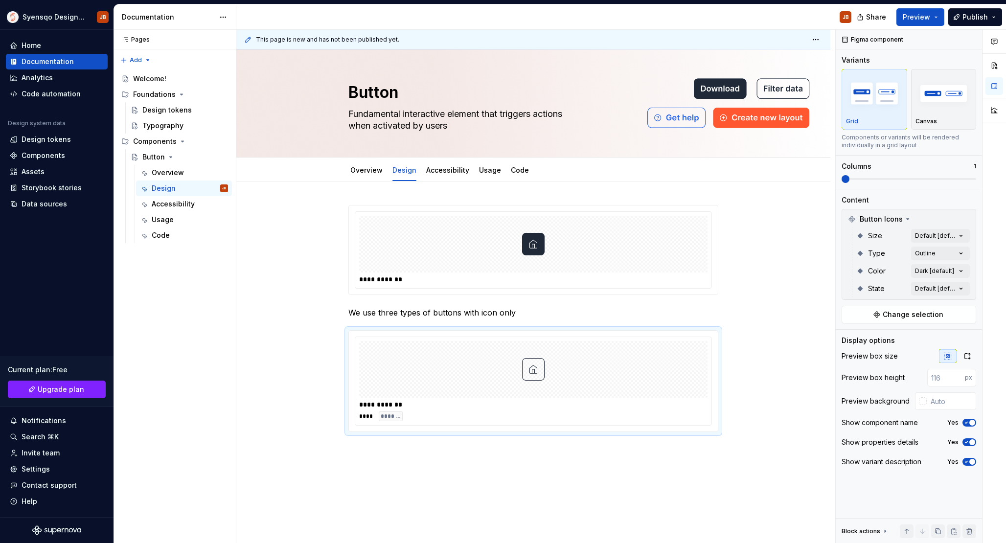
click at [748, 401] on html "Syensqo Design system JB Home Documentation Analytics Code automation Design sy…" at bounding box center [503, 271] width 1006 height 543
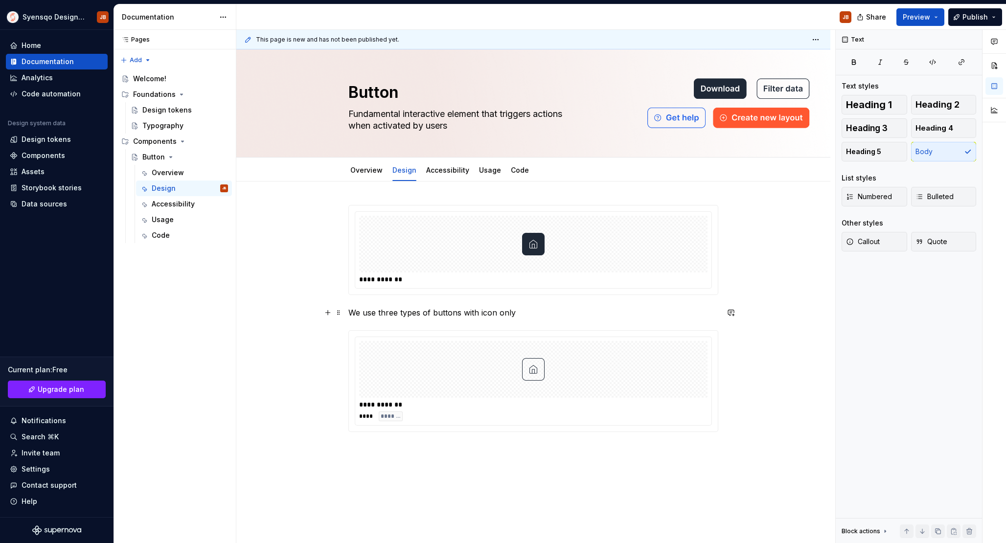
click at [550, 314] on p "We use three types of buttons with icon only" at bounding box center [533, 313] width 370 height 12
click at [638, 464] on div "**********" at bounding box center [533, 393] width 594 height 425
click at [181, 145] on div "Components" at bounding box center [180, 142] width 95 height 14
click at [138, 60] on div "Pages Pages Add Accessibility guide for tree Page tree. Navigate the tree with …" at bounding box center [174, 287] width 122 height 514
type textarea "*"
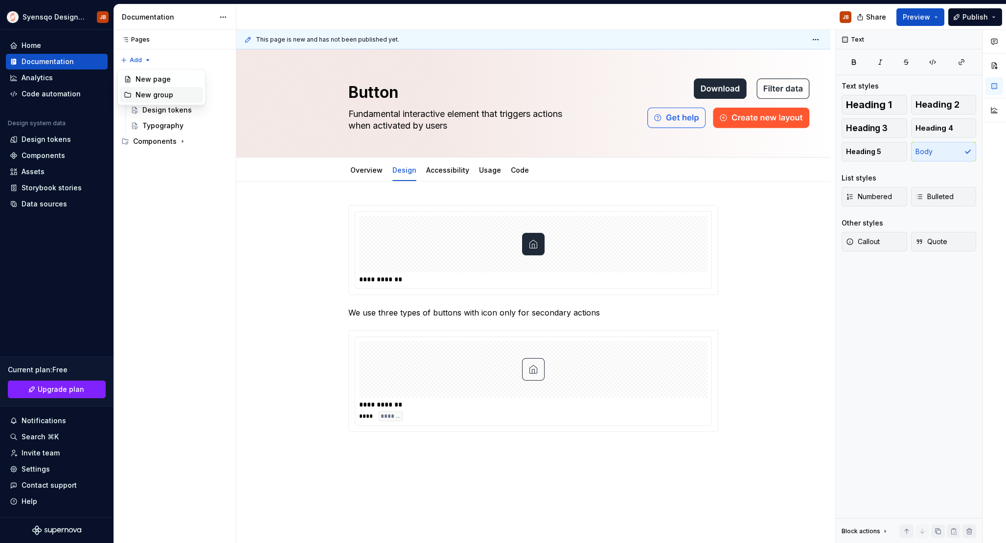
click at [157, 95] on div "New group" at bounding box center [167, 95] width 64 height 10
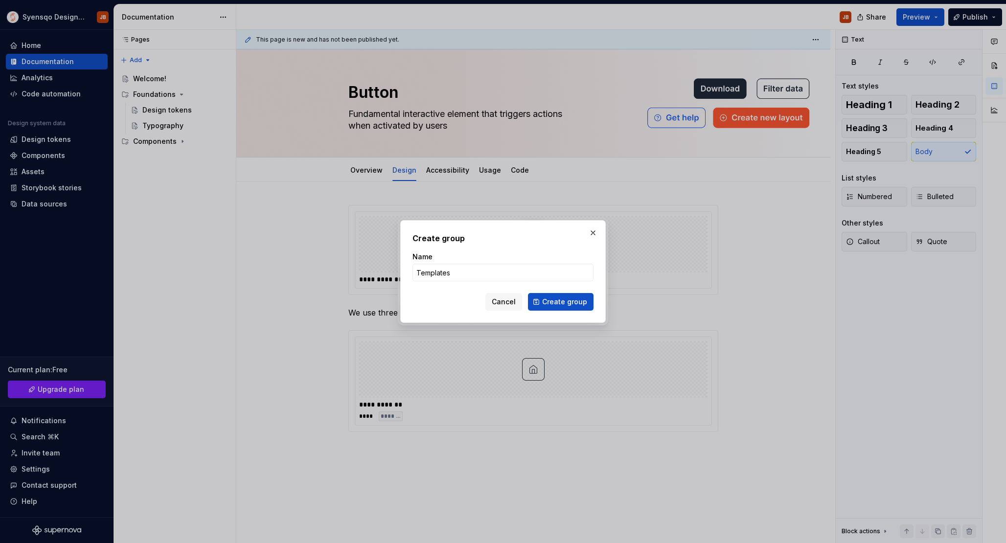
type input "Templates"
click button "Create group" at bounding box center [561, 302] width 66 height 18
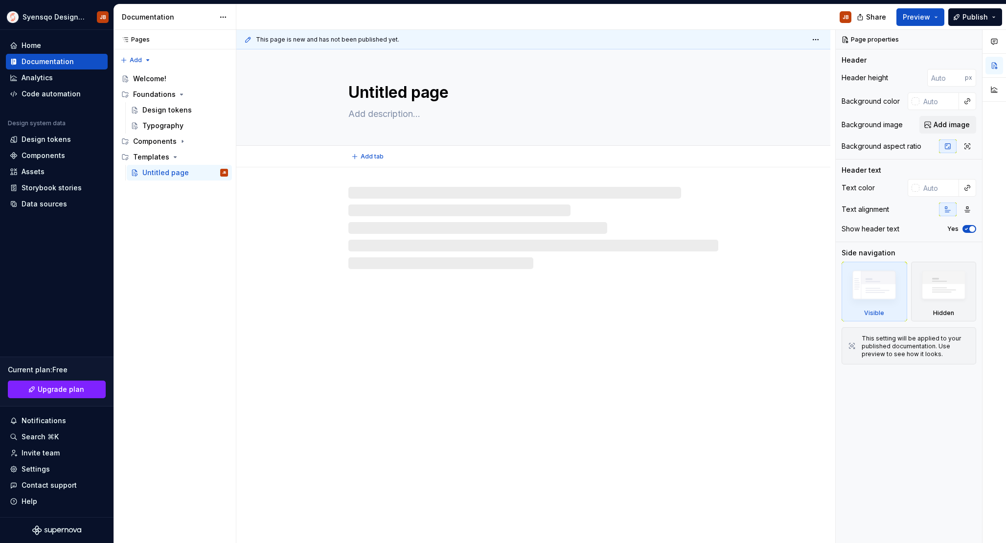
click at [442, 91] on textarea "Untitled page" at bounding box center [531, 92] width 370 height 23
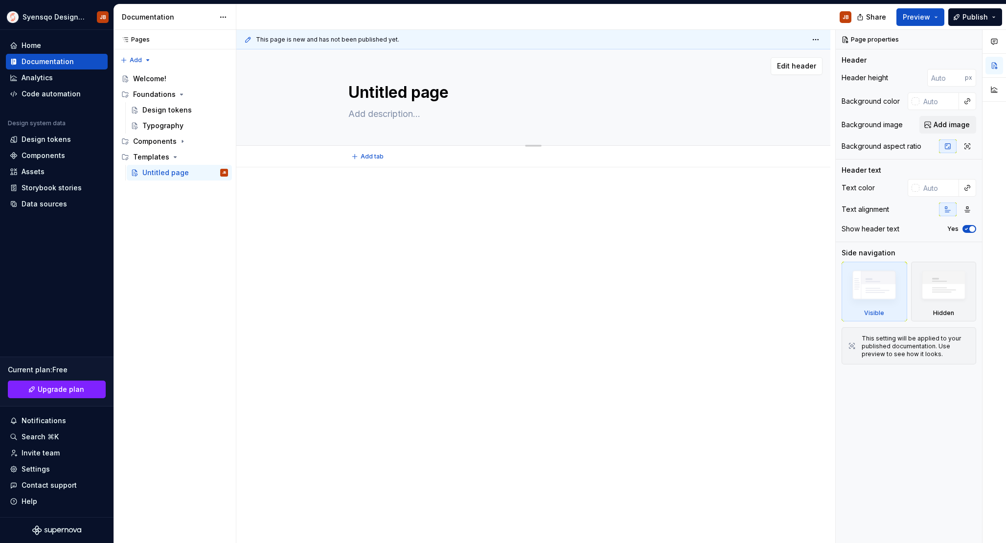
click at [442, 91] on textarea "Untitled page" at bounding box center [531, 92] width 370 height 23
type textarea "*"
type textarea "P"
type textarea "*"
type textarea "Pa"
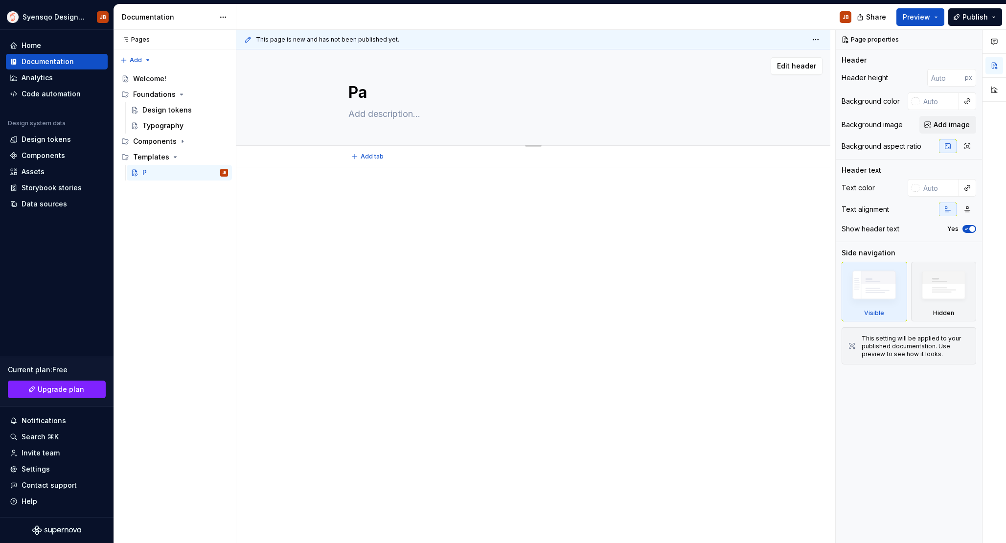
type textarea "*"
type textarea "Pag"
type textarea "*"
type textarea "Page"
type textarea "*"
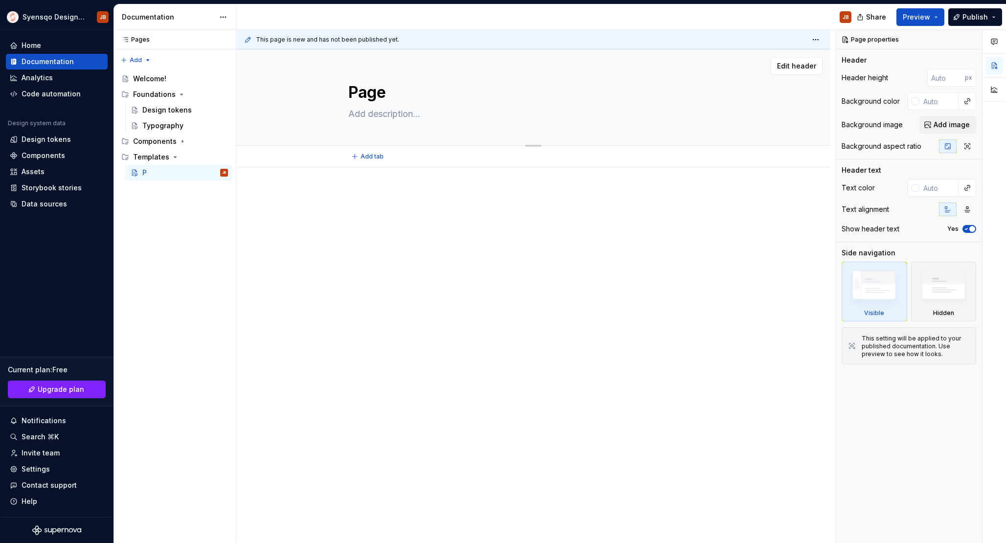
type textarea "Page"
type textarea "*"
type textarea "Page l"
type textarea "*"
type textarea "Page la"
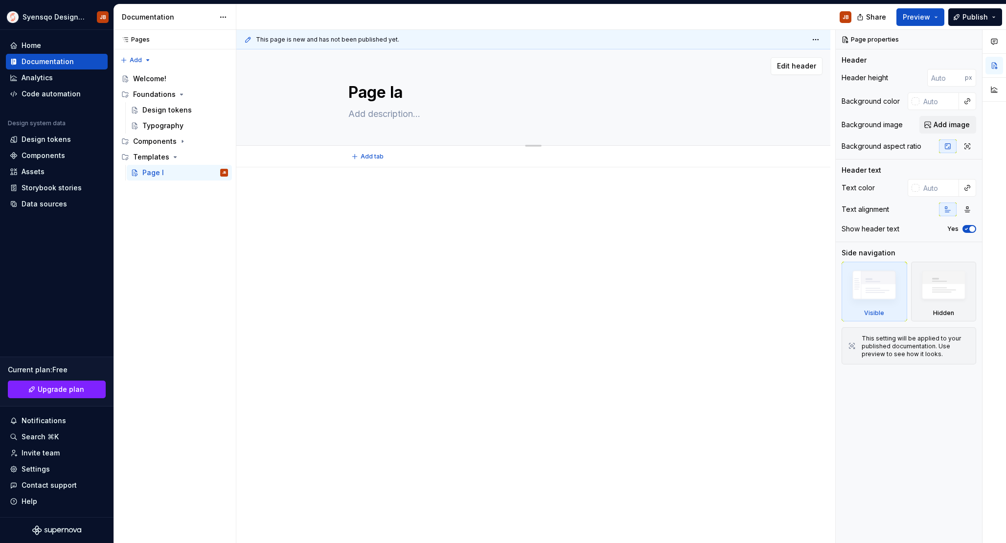
type textarea "*"
type textarea "Page lay"
type textarea "*"
type textarea "Page layo"
type textarea "*"
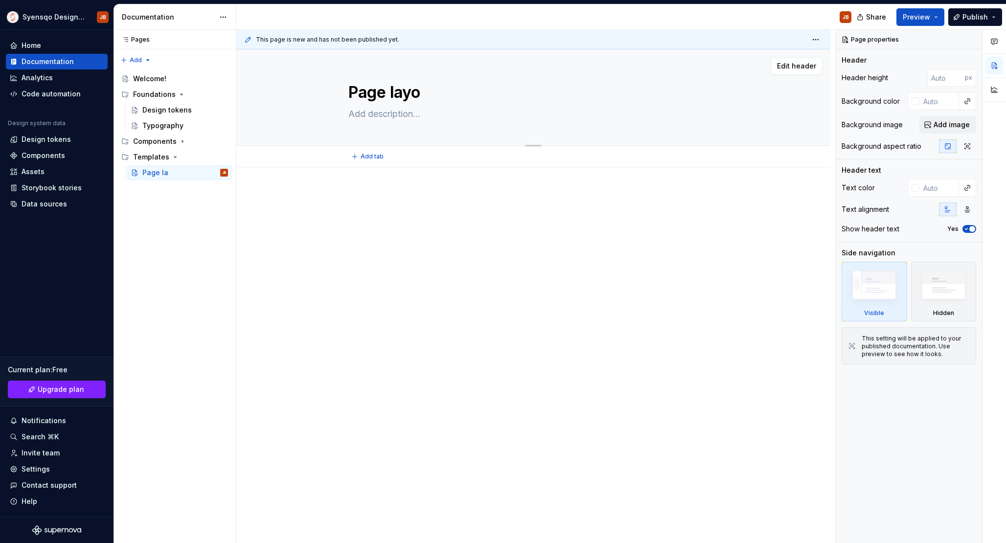
type textarea "Page layou"
type textarea "*"
type textarea "Page layout"
type textarea "*"
type textarea "Page layout"
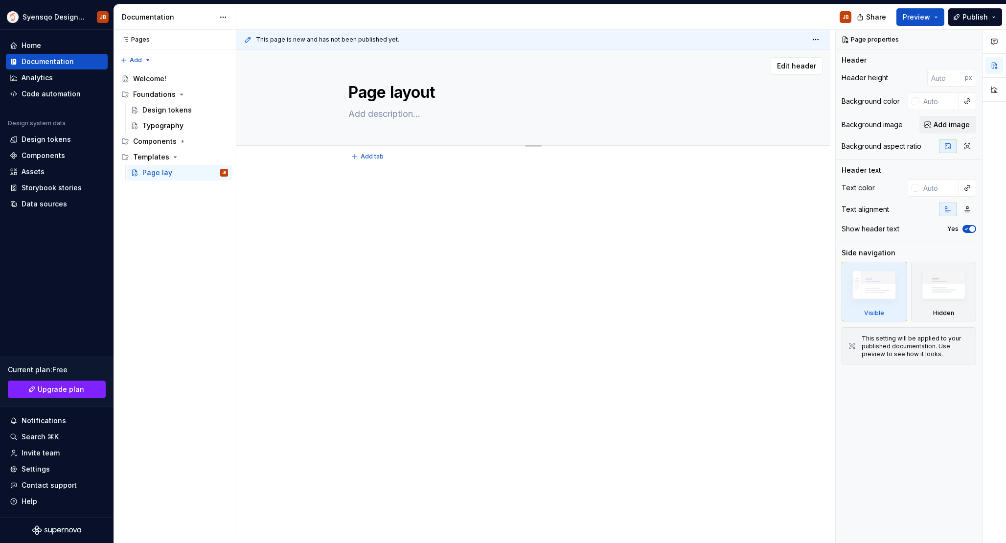
type textarea "*"
type textarea "Page layout"
type textarea "*"
type textarea "Page layout"
click at [226, 156] on button "Page tree" at bounding box center [221, 157] width 14 height 14
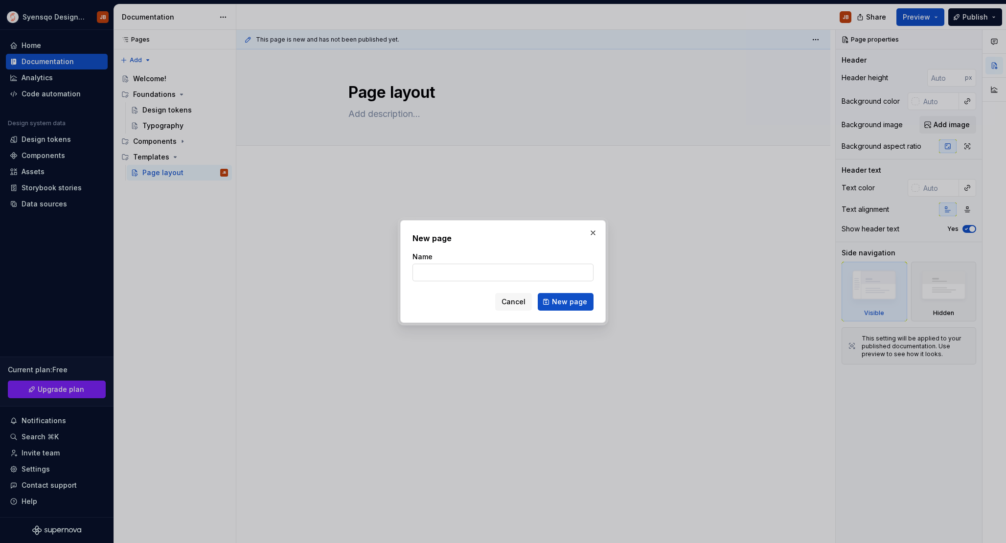
type textarea "*"
type input "Sidebar"
click button "New page" at bounding box center [566, 302] width 56 height 18
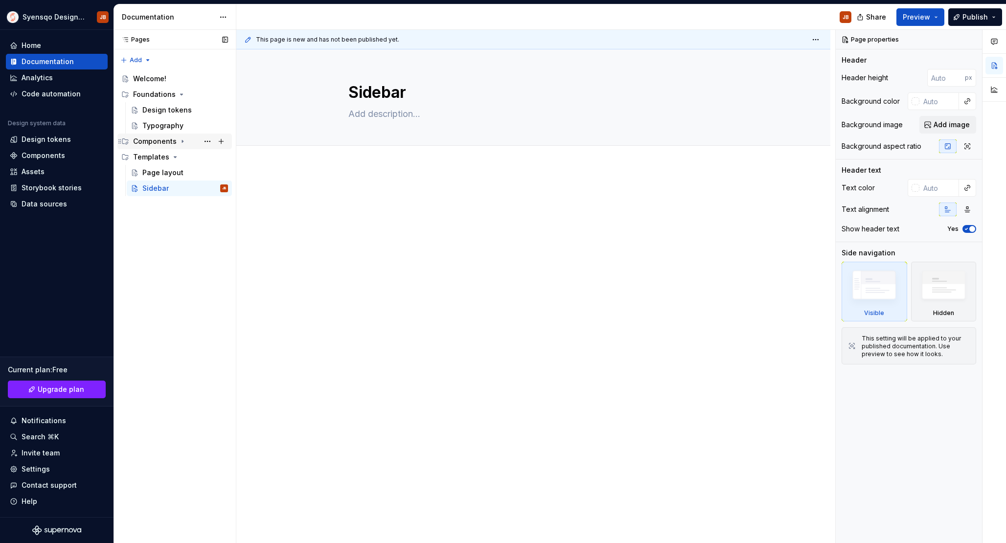
click at [181, 146] on div "Components" at bounding box center [180, 142] width 95 height 14
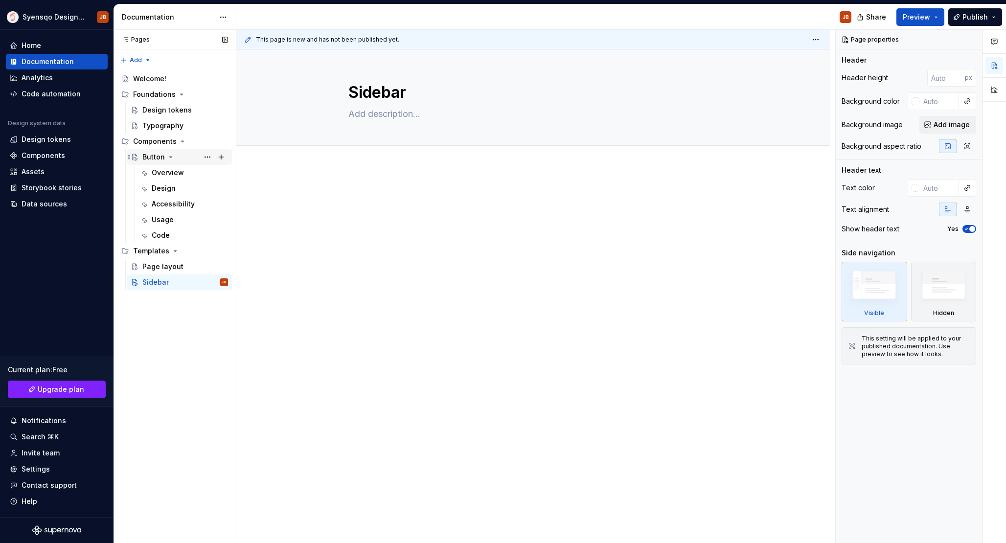
click at [176, 161] on div "Button" at bounding box center [185, 157] width 86 height 14
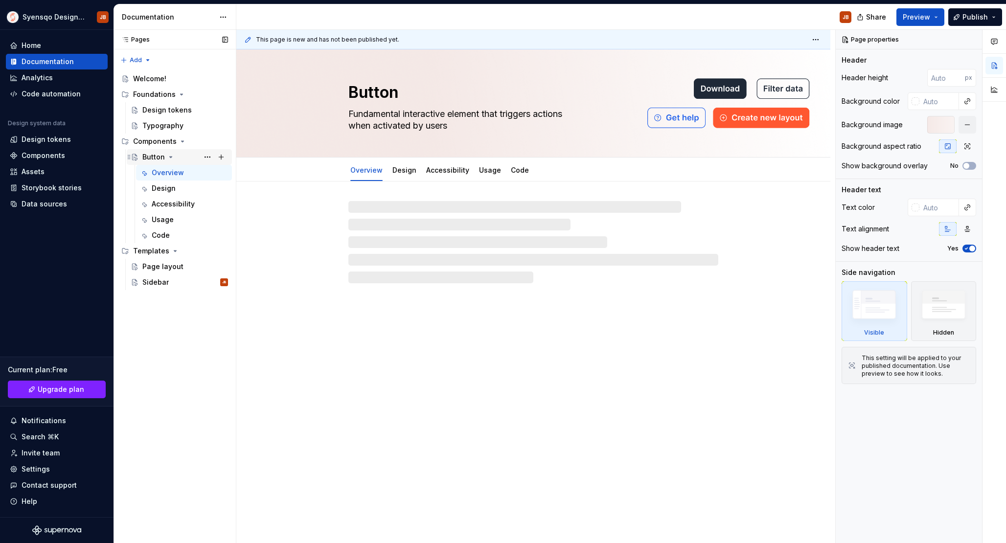
click at [167, 158] on icon "Page tree" at bounding box center [171, 157] width 8 height 8
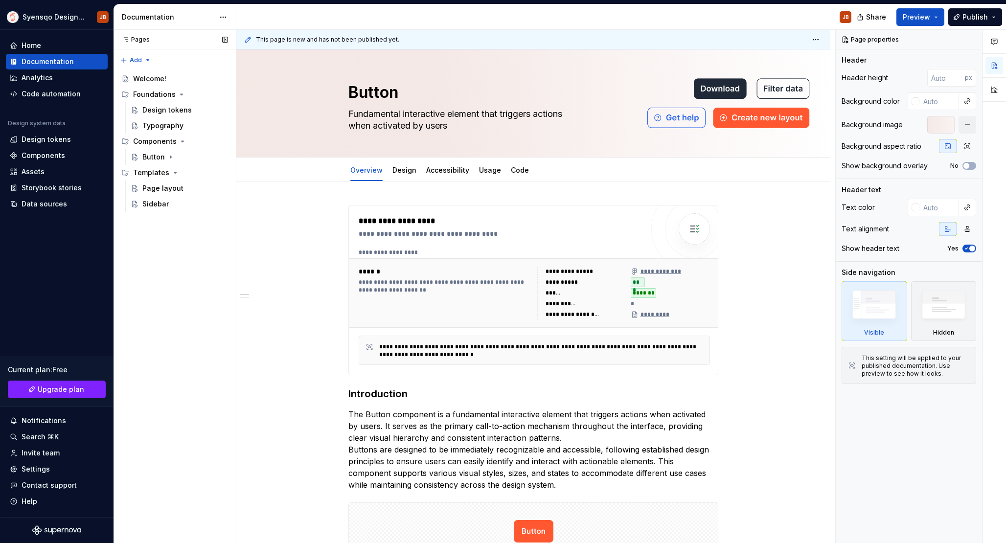
type textarea "*"
